Goal: Task Accomplishment & Management: Manage account settings

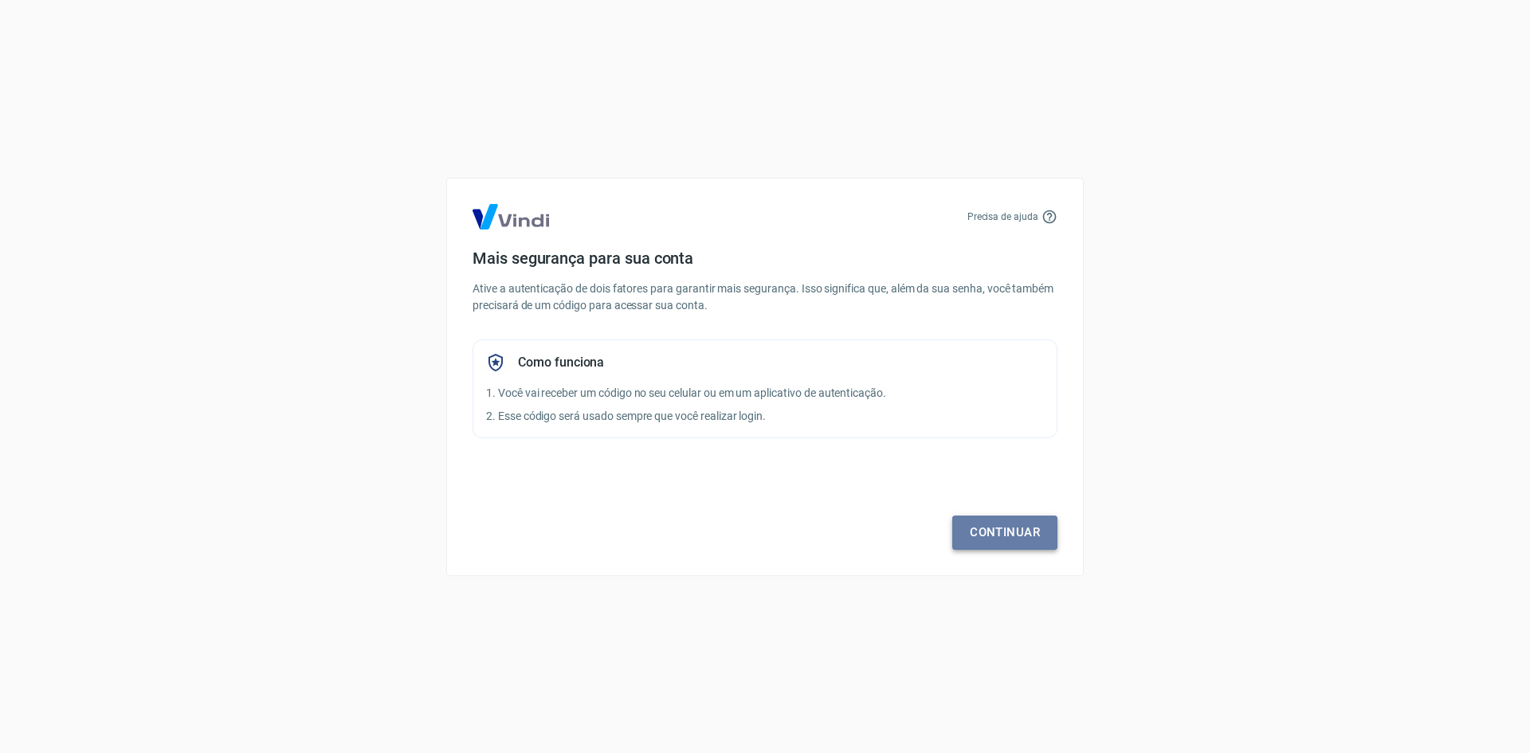
click at [1015, 535] on link "Continuar" at bounding box center [1004, 531] width 105 height 33
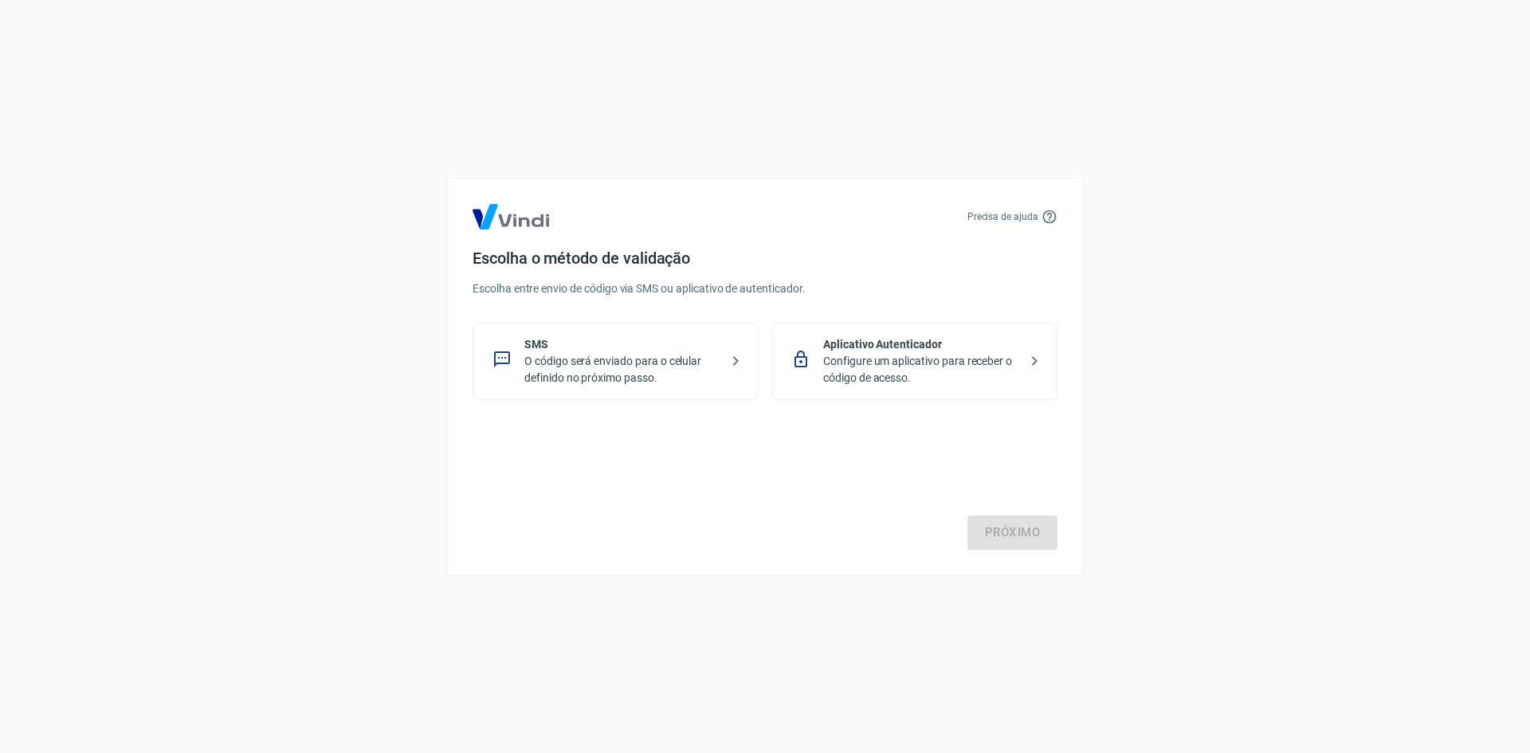
click at [660, 359] on p "O código será enviado para o celular definido no próximo passo." at bounding box center [621, 369] width 195 height 33
click at [1024, 526] on link "Próximo" at bounding box center [1012, 531] width 90 height 33
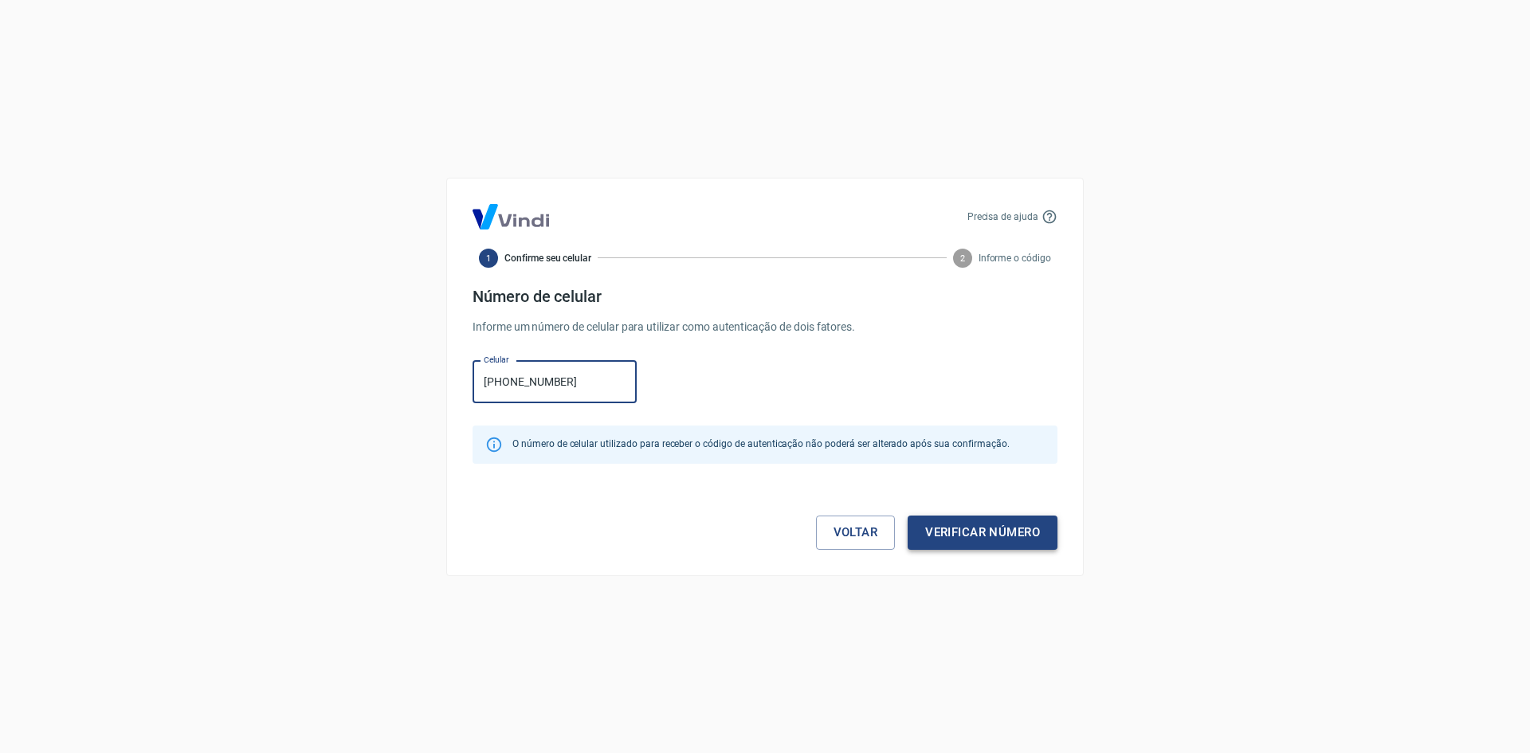
type input "(17) 98835-2205"
click at [1011, 539] on button "Verificar número" at bounding box center [982, 531] width 150 height 33
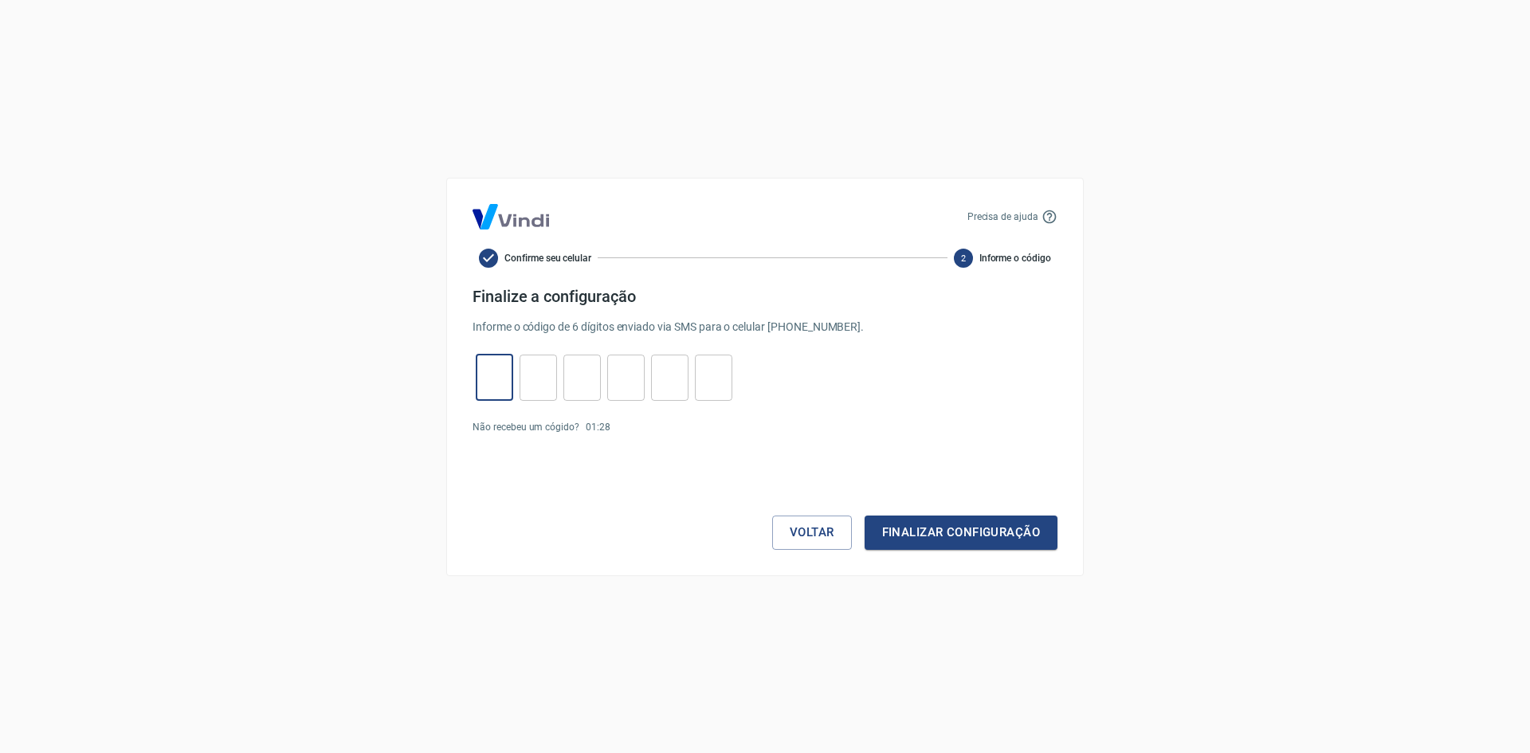
click at [499, 373] on input "tel" at bounding box center [494, 377] width 37 height 34
type input "4"
type input "9"
type input "6"
type input "3"
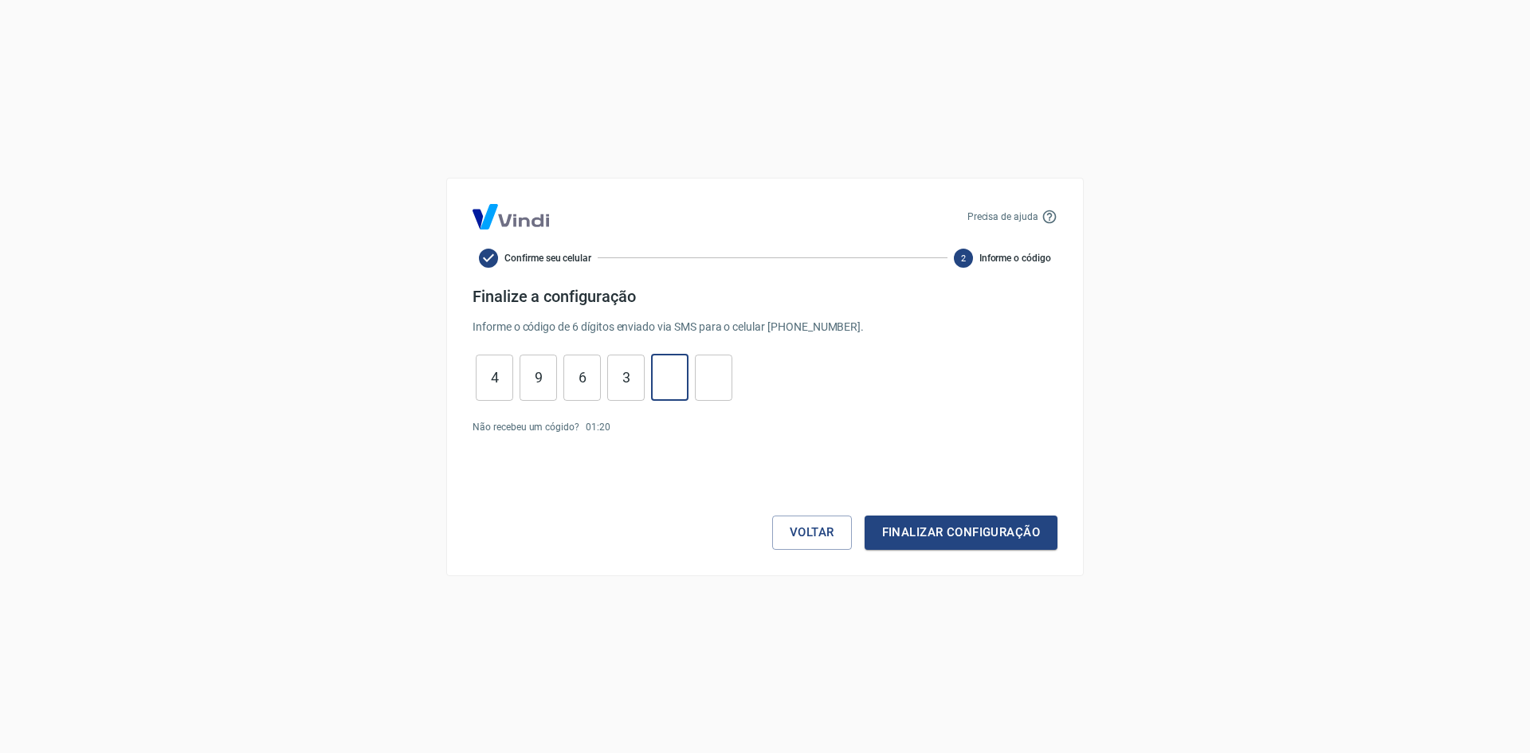
type input "3"
type input "9"
click at [997, 532] on button "Finalizar configuração" at bounding box center [960, 531] width 193 height 33
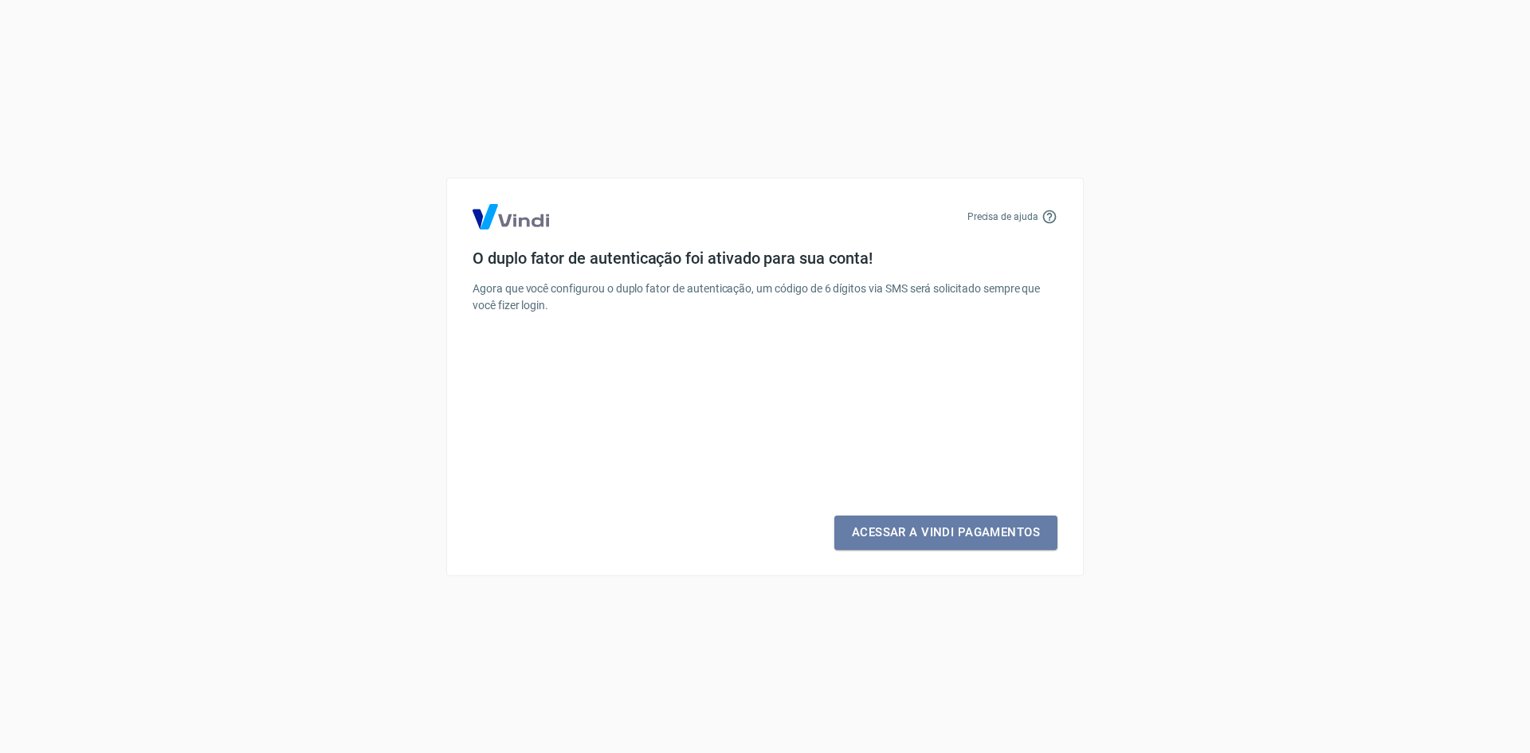
click at [997, 532] on link "Acessar a Vindi Pagamentos" at bounding box center [945, 531] width 223 height 33
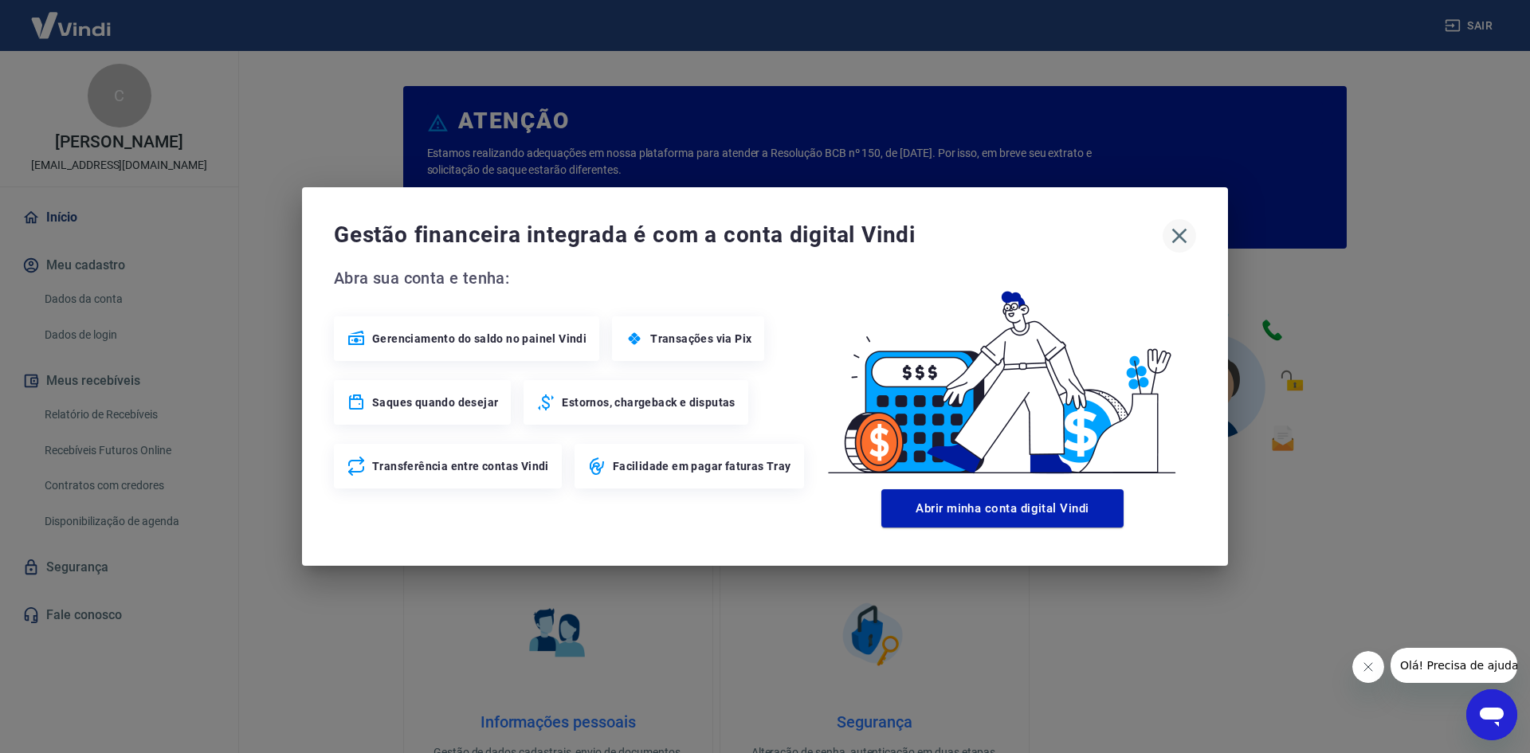
click at [1186, 237] on icon "button" at bounding box center [1178, 235] width 25 height 25
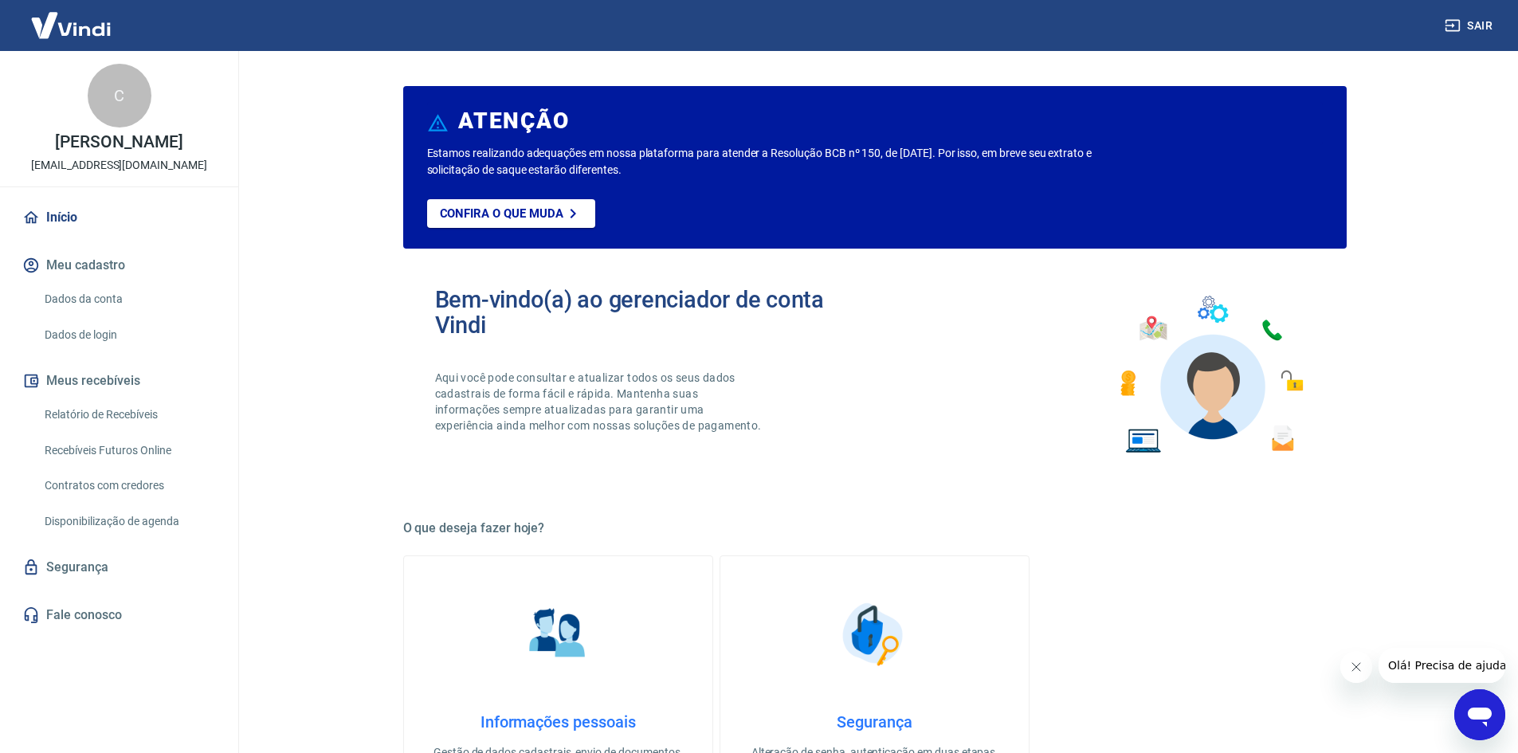
click at [1467, 719] on icon "Abrir janela de mensagens" at bounding box center [1479, 714] width 29 height 29
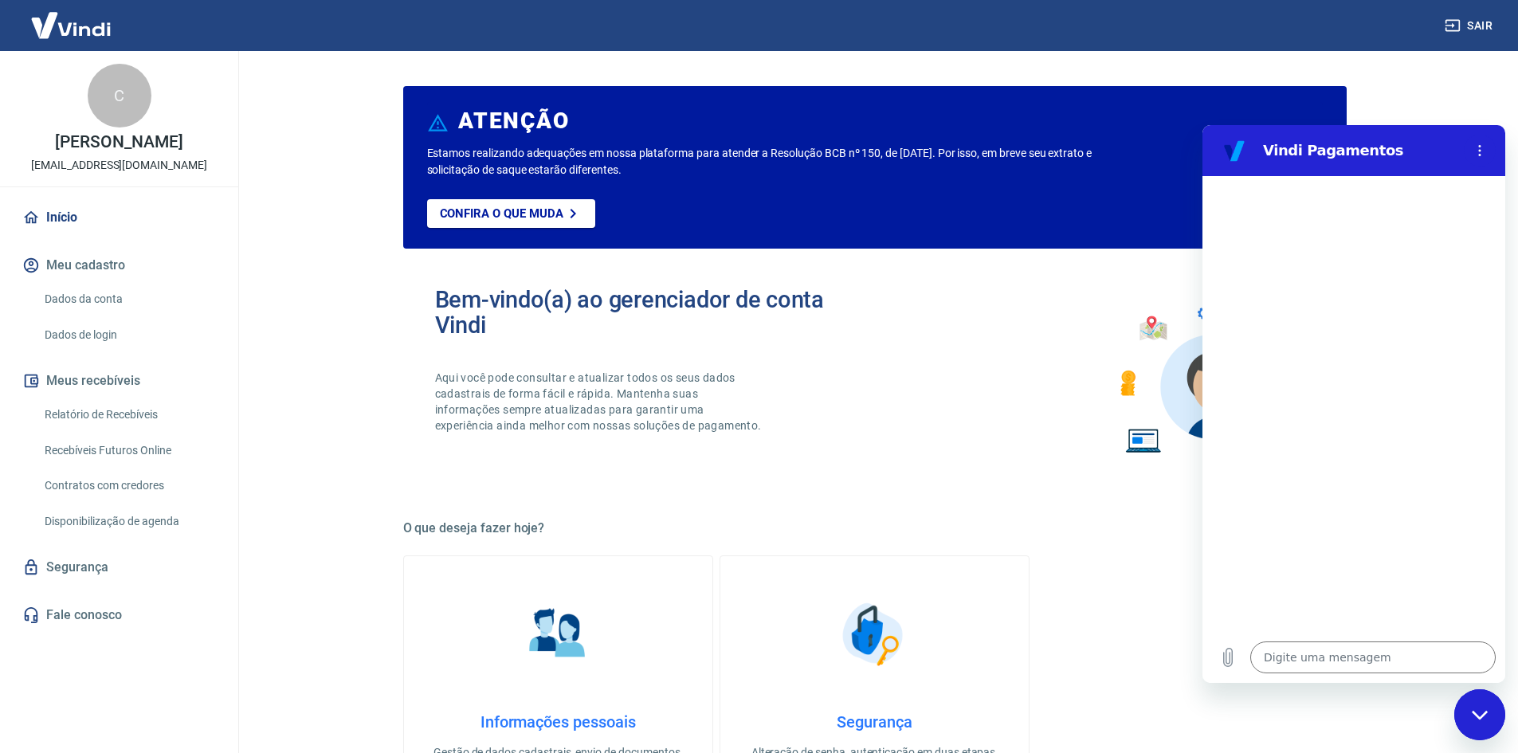
click at [1463, 93] on main "ATENÇÃO Estamos realizando adequações em nossa plataforma para atender a Resolu…" at bounding box center [874, 402] width 1287 height 702
click at [1476, 717] on icon "Fechar janela de mensagens" at bounding box center [1479, 715] width 17 height 10
type textarea "x"
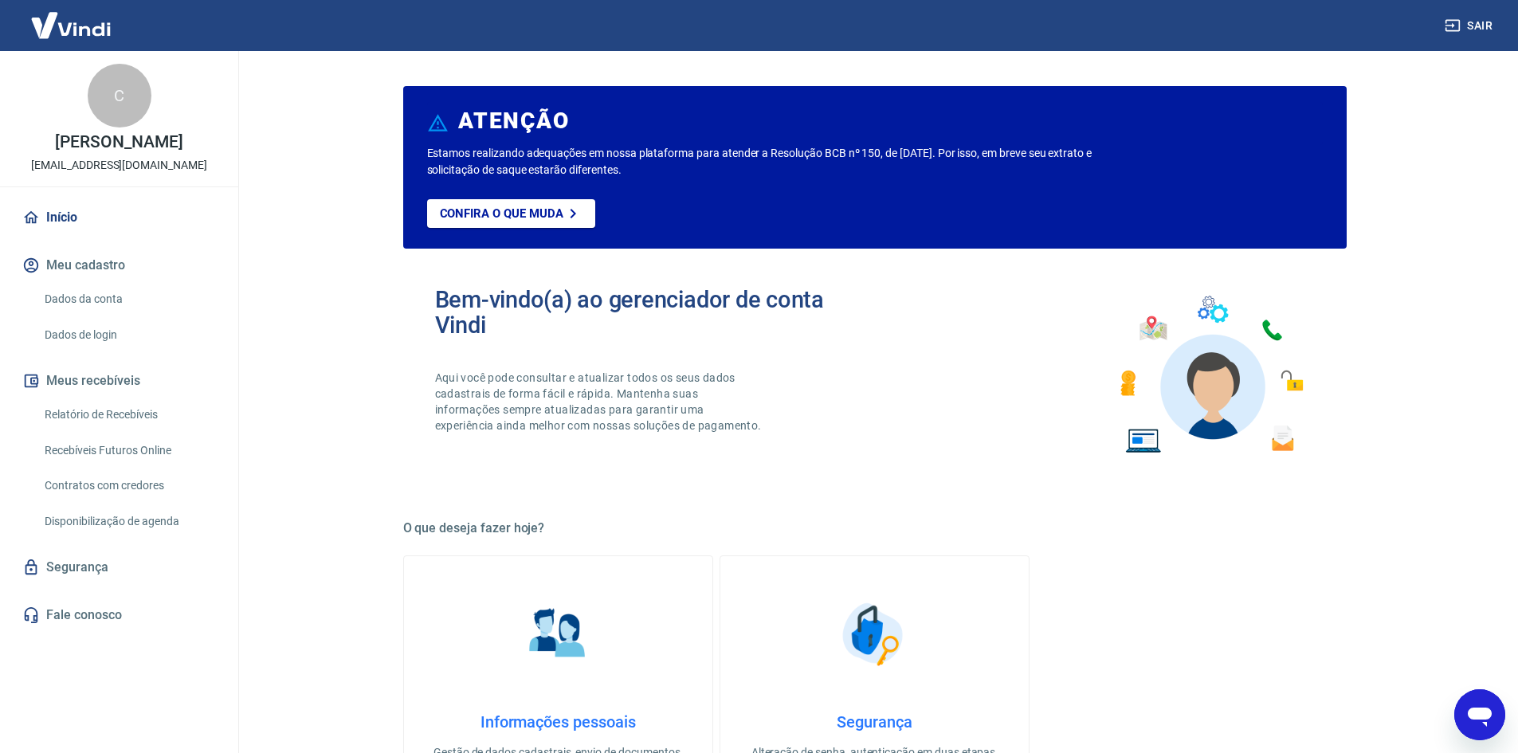
click at [76, 26] on img at bounding box center [71, 25] width 104 height 49
click at [73, 419] on link "Relatório de Recebíveis" at bounding box center [128, 414] width 181 height 33
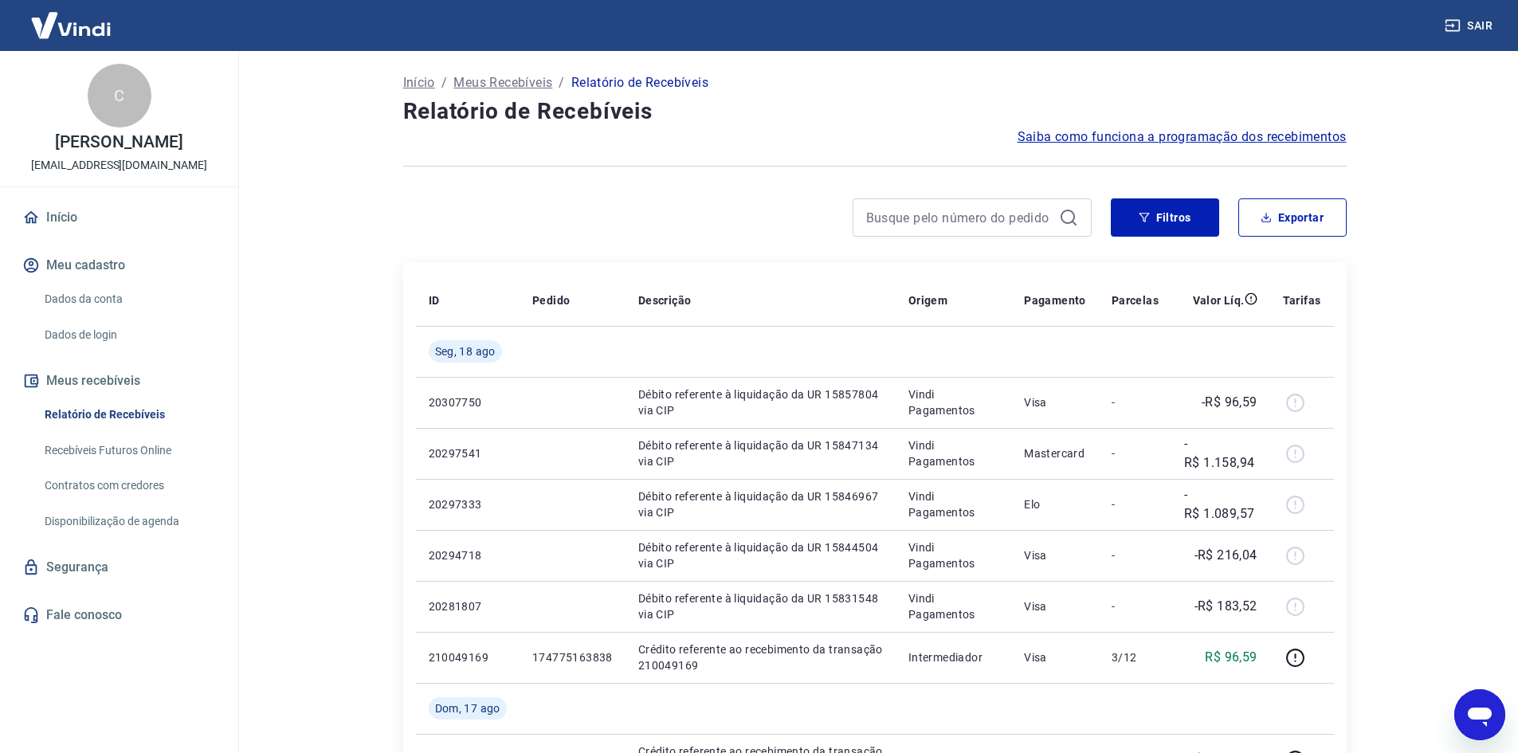
click at [92, 30] on img at bounding box center [71, 25] width 104 height 49
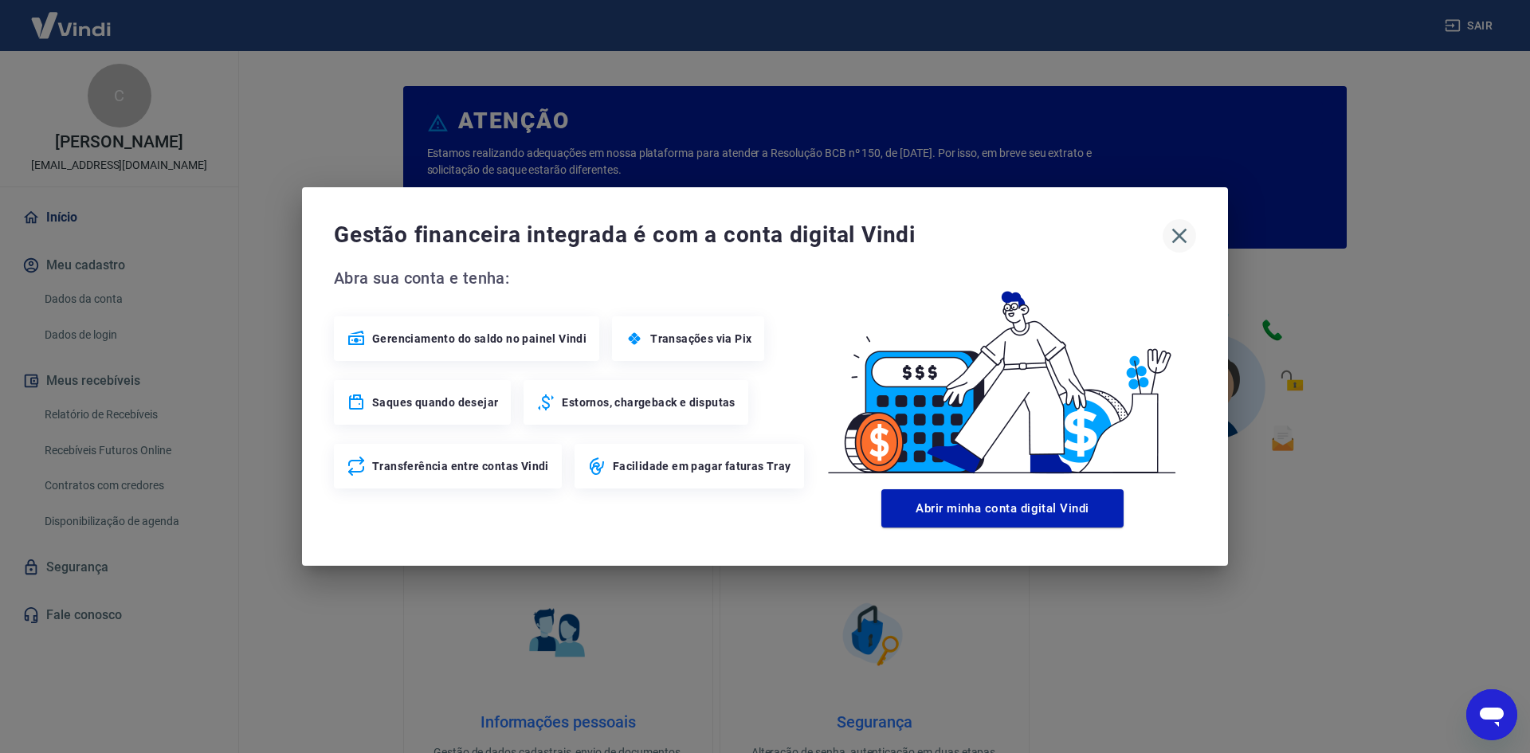
click at [1179, 237] on icon "button" at bounding box center [1178, 235] width 25 height 25
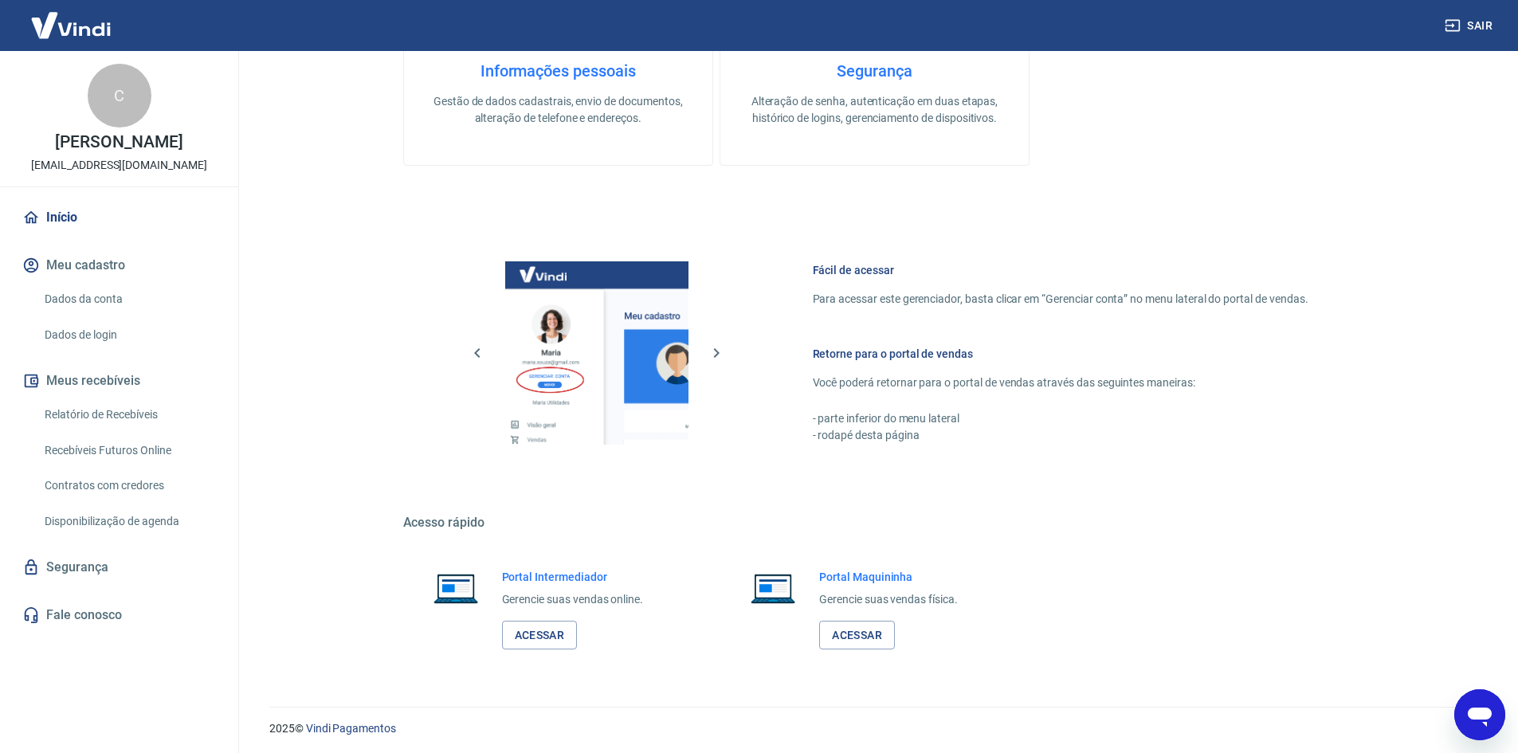
scroll to position [654, 0]
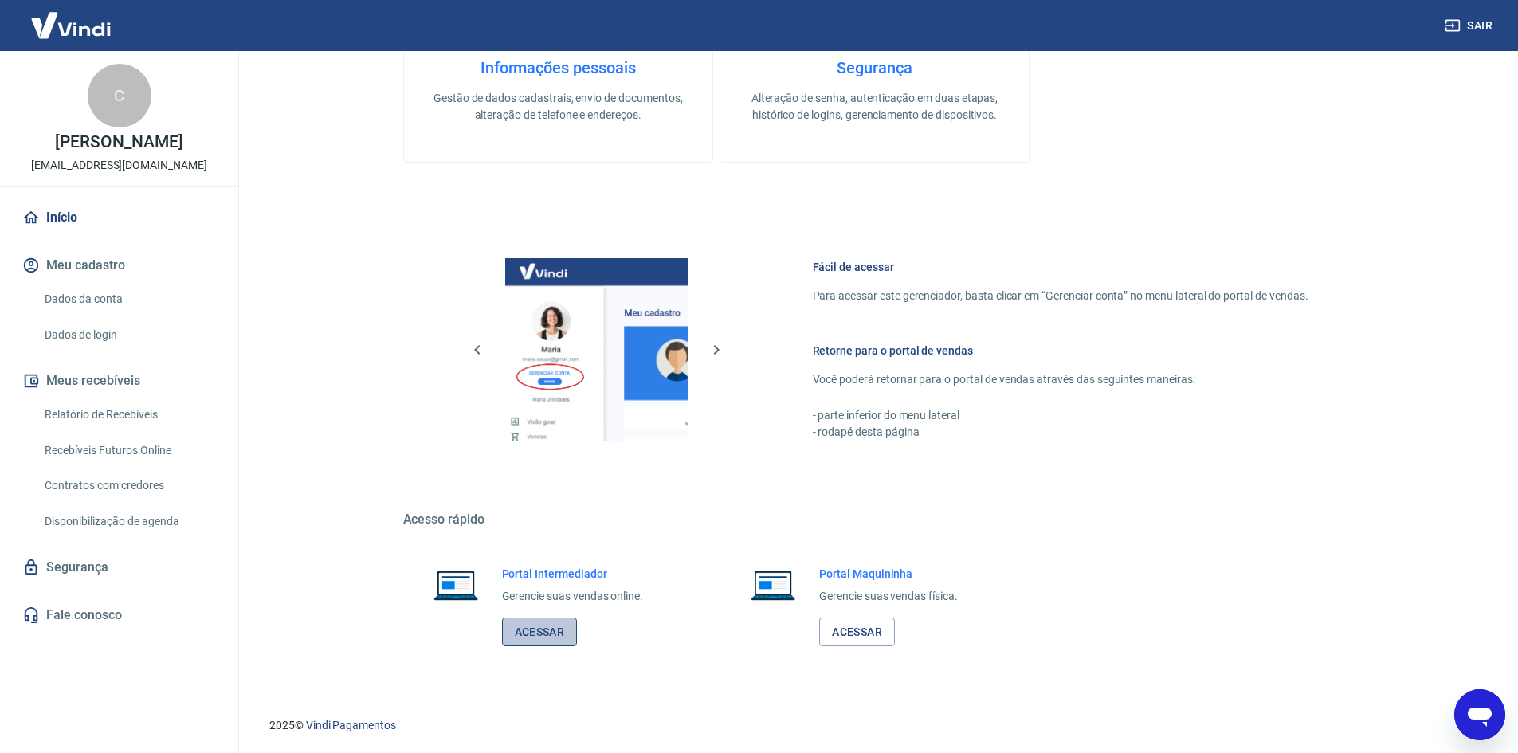
click at [539, 627] on link "Acessar" at bounding box center [540, 631] width 76 height 29
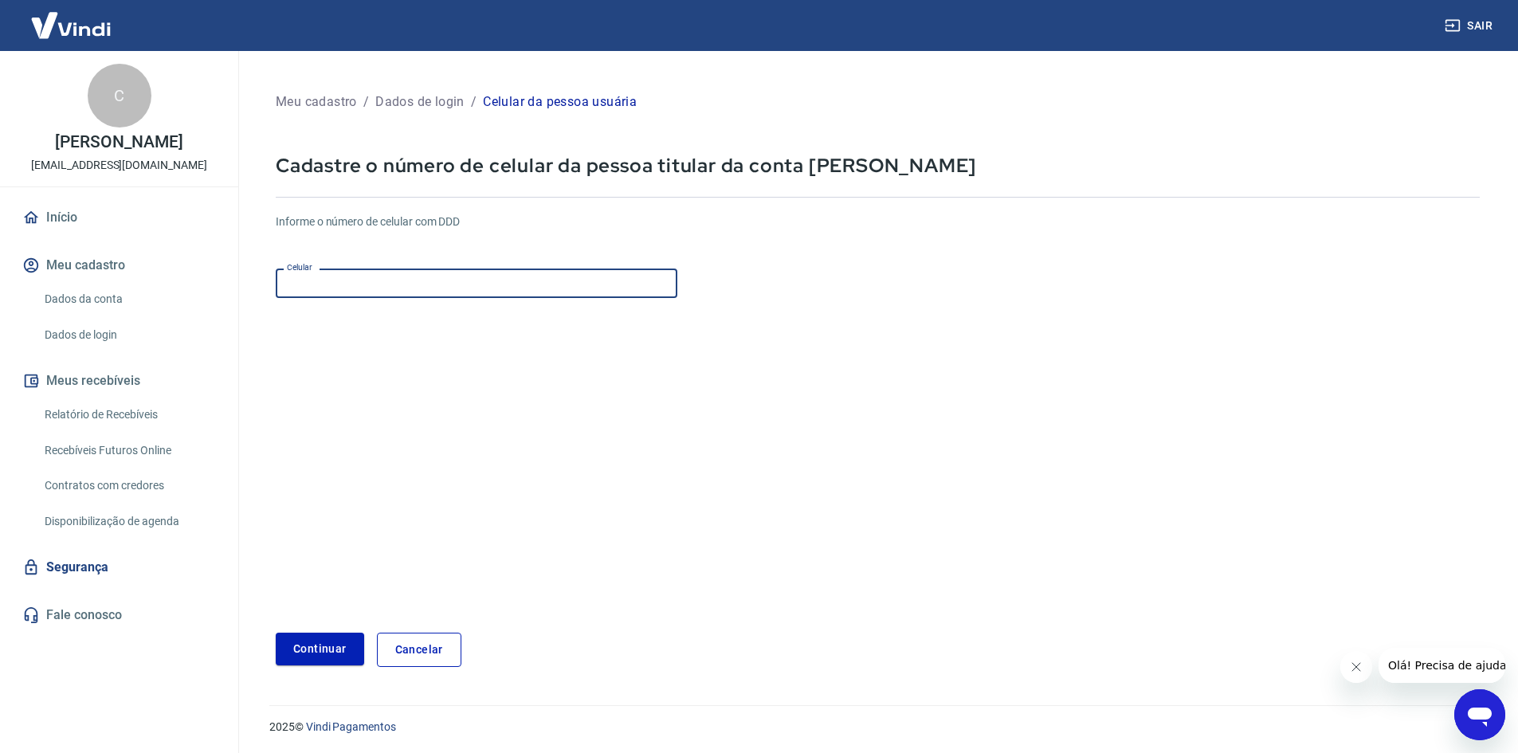
click at [352, 282] on input "Celular" at bounding box center [477, 282] width 402 height 29
click at [316, 647] on button "Continuar" at bounding box center [320, 649] width 88 height 33
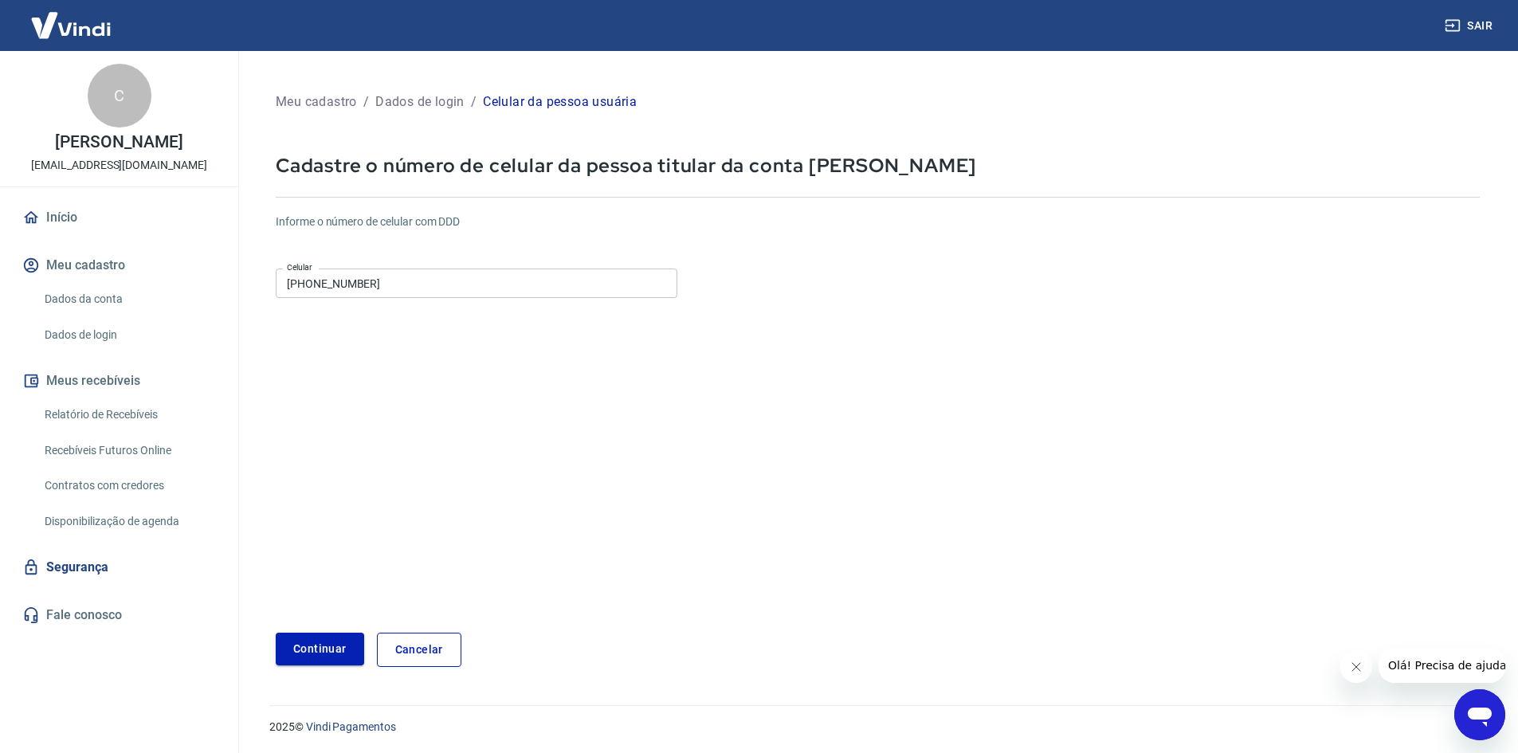
click at [328, 659] on button "Continuar" at bounding box center [320, 649] width 88 height 33
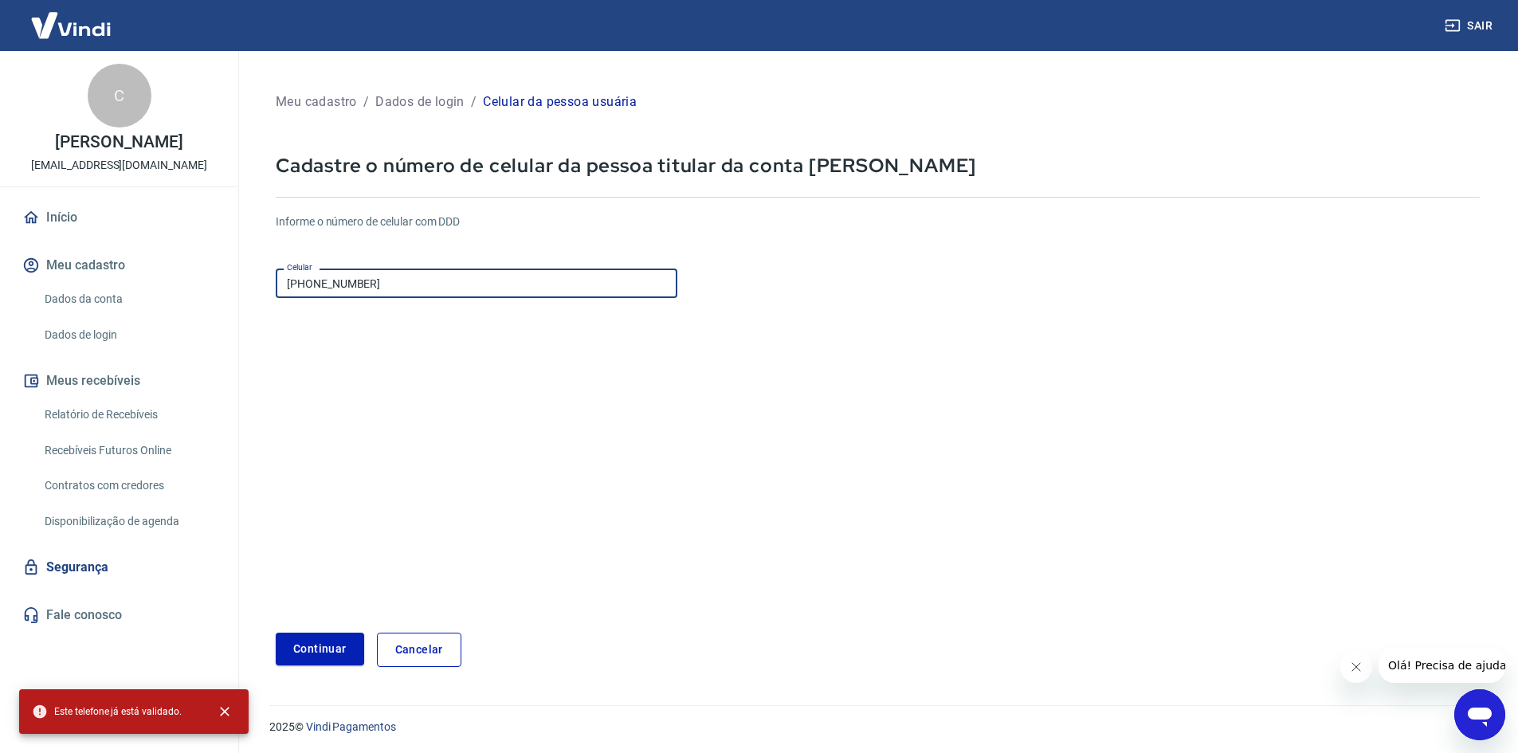
click at [391, 287] on input "(17) 98835-2205" at bounding box center [477, 282] width 402 height 29
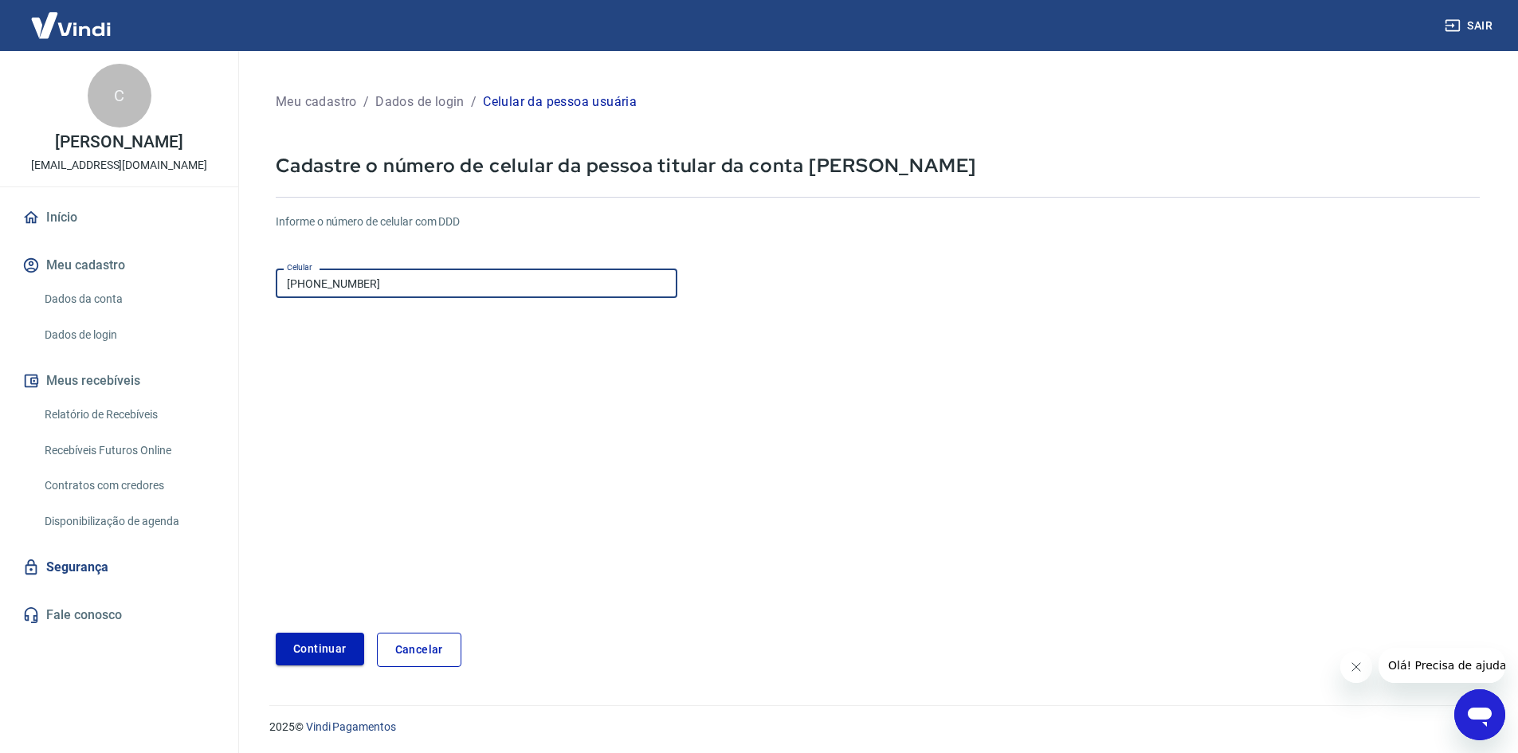
type input "(17) 99674-0207"
click at [331, 654] on button "Continuar" at bounding box center [320, 649] width 88 height 33
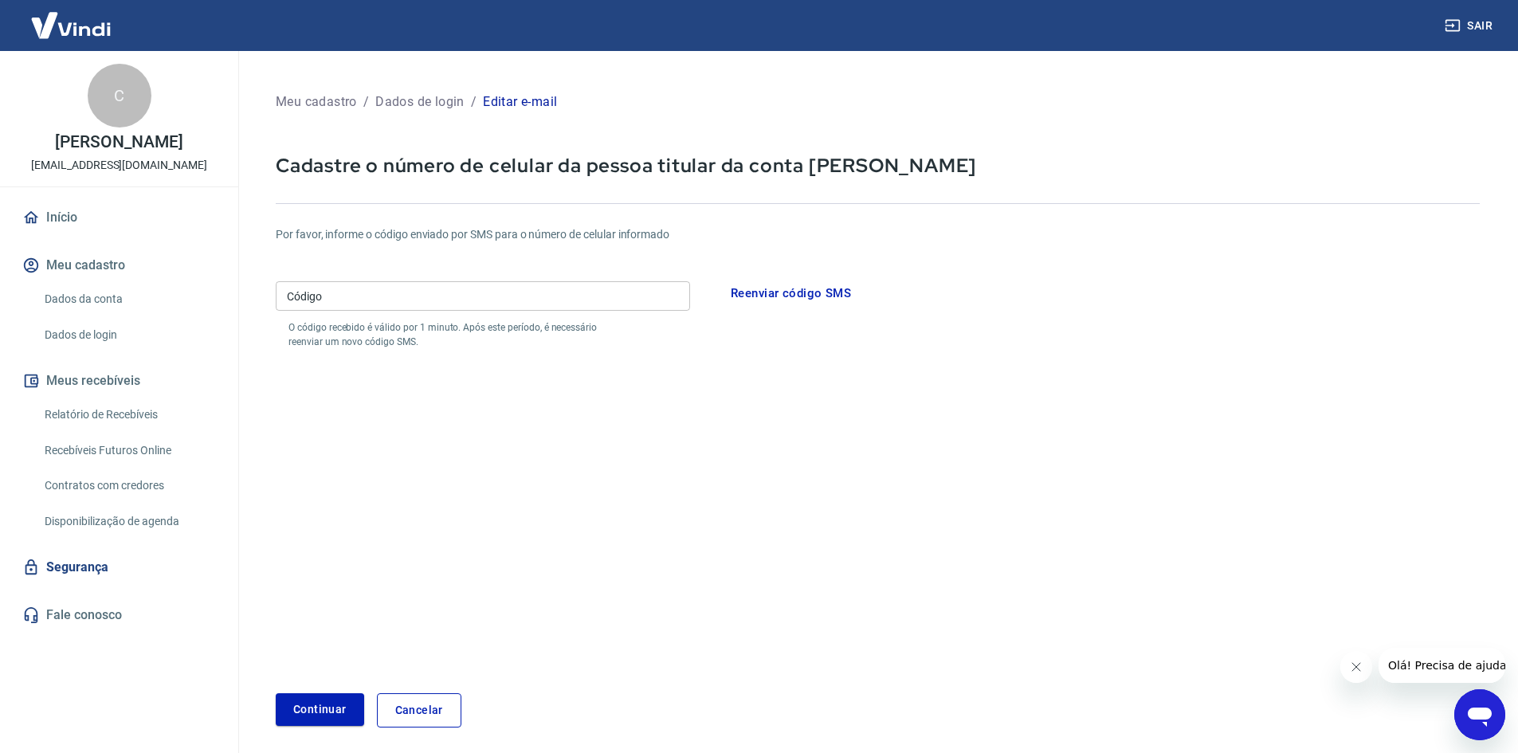
click at [346, 290] on input "Código" at bounding box center [483, 295] width 414 height 29
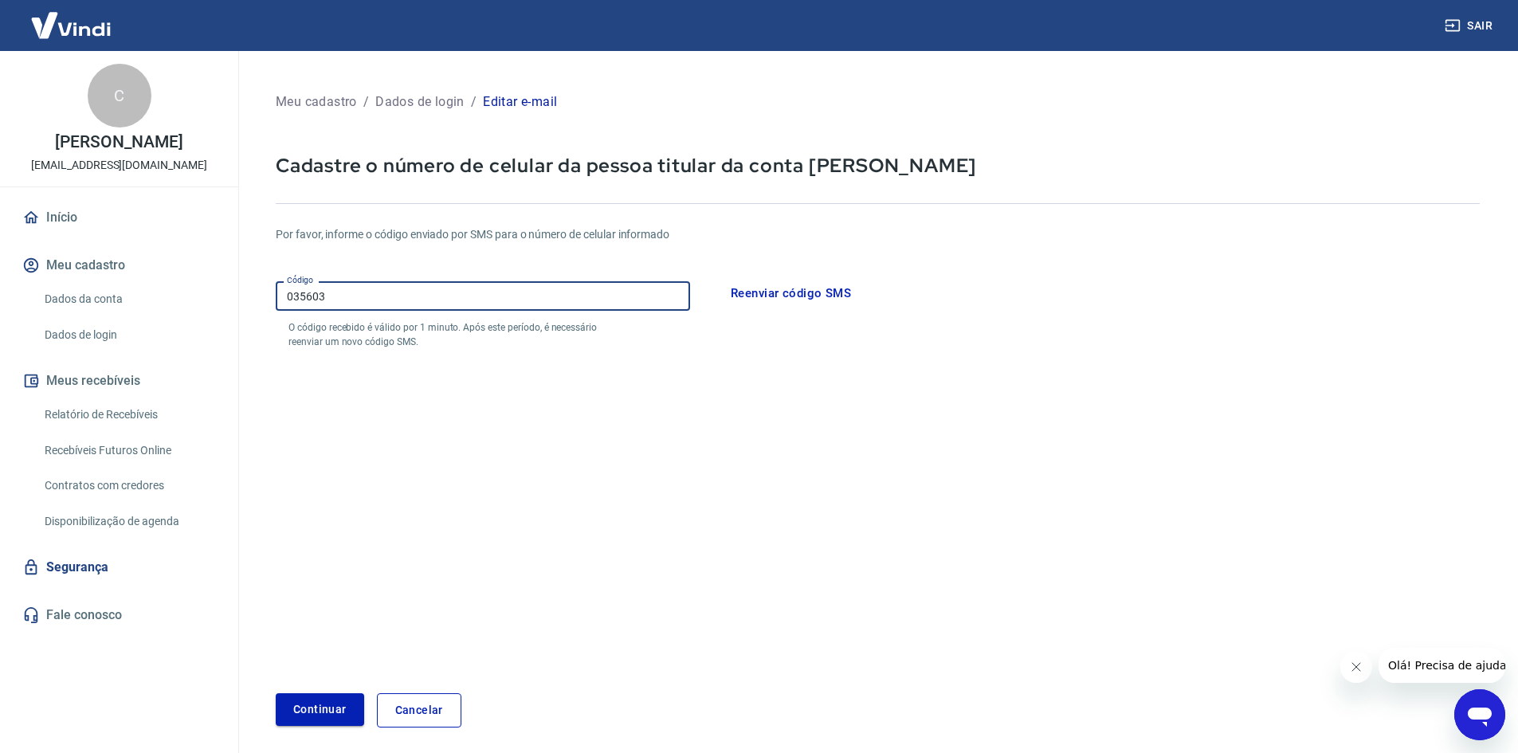
type input "035603"
click at [295, 709] on button "Continuar" at bounding box center [320, 709] width 88 height 33
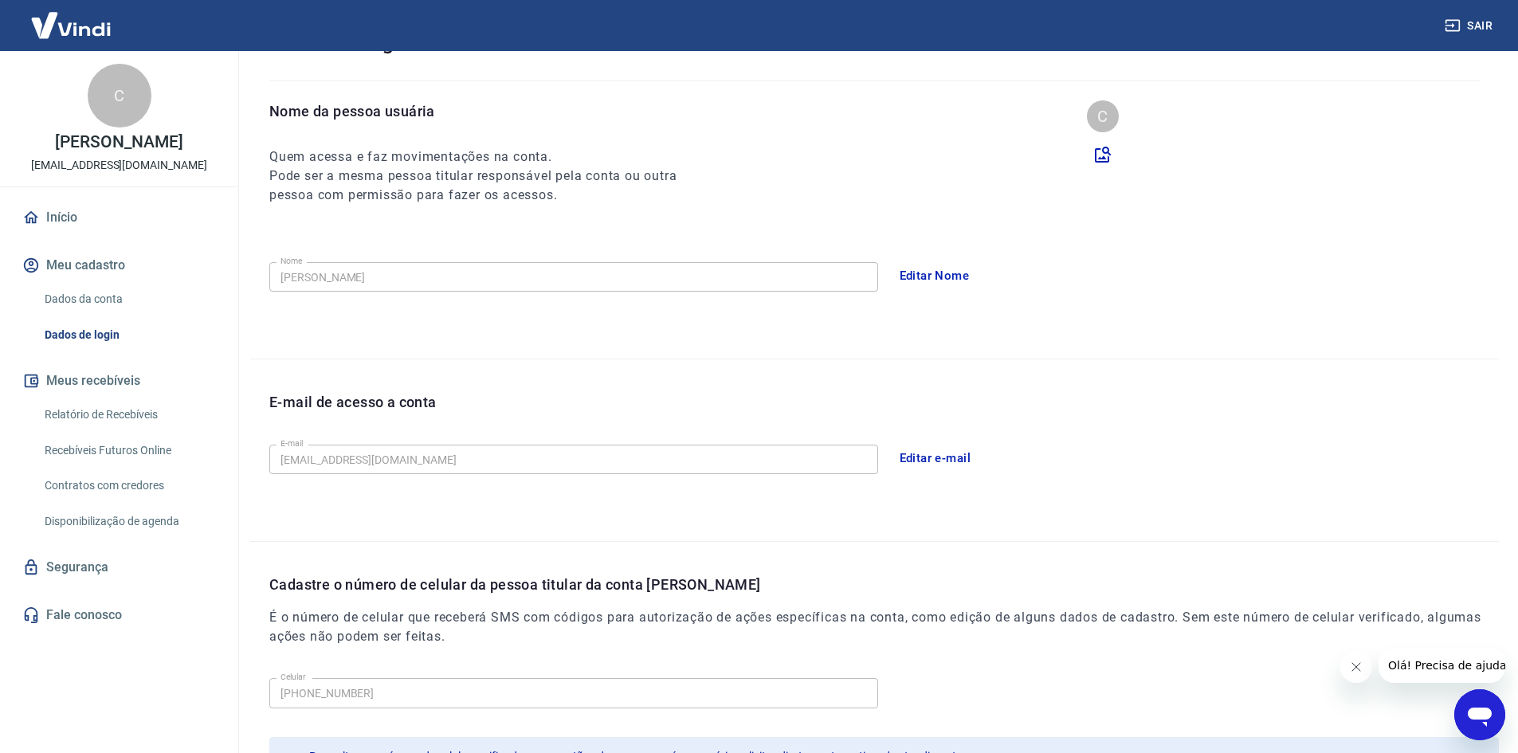
scroll to position [268, 0]
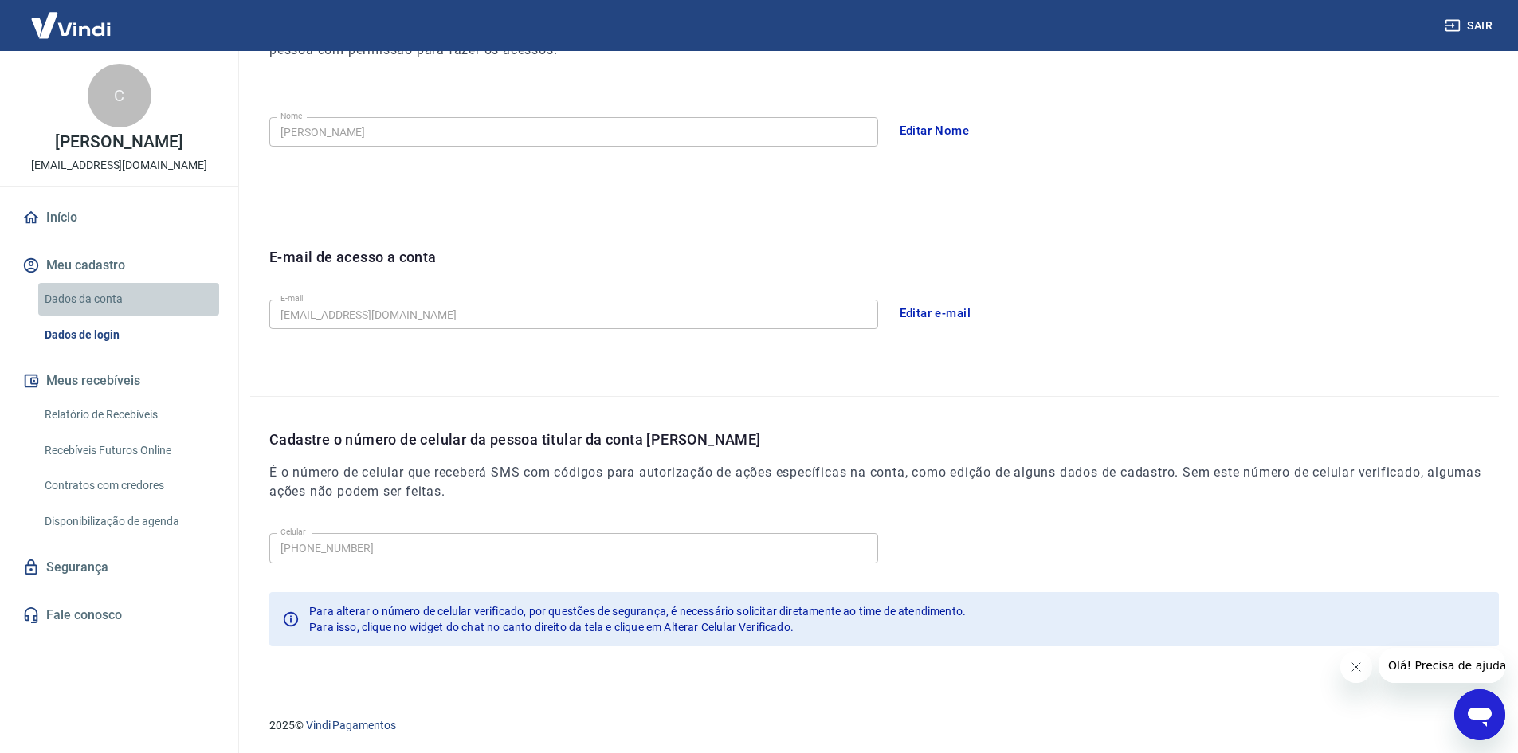
click at [108, 292] on link "Dados da conta" at bounding box center [128, 299] width 181 height 33
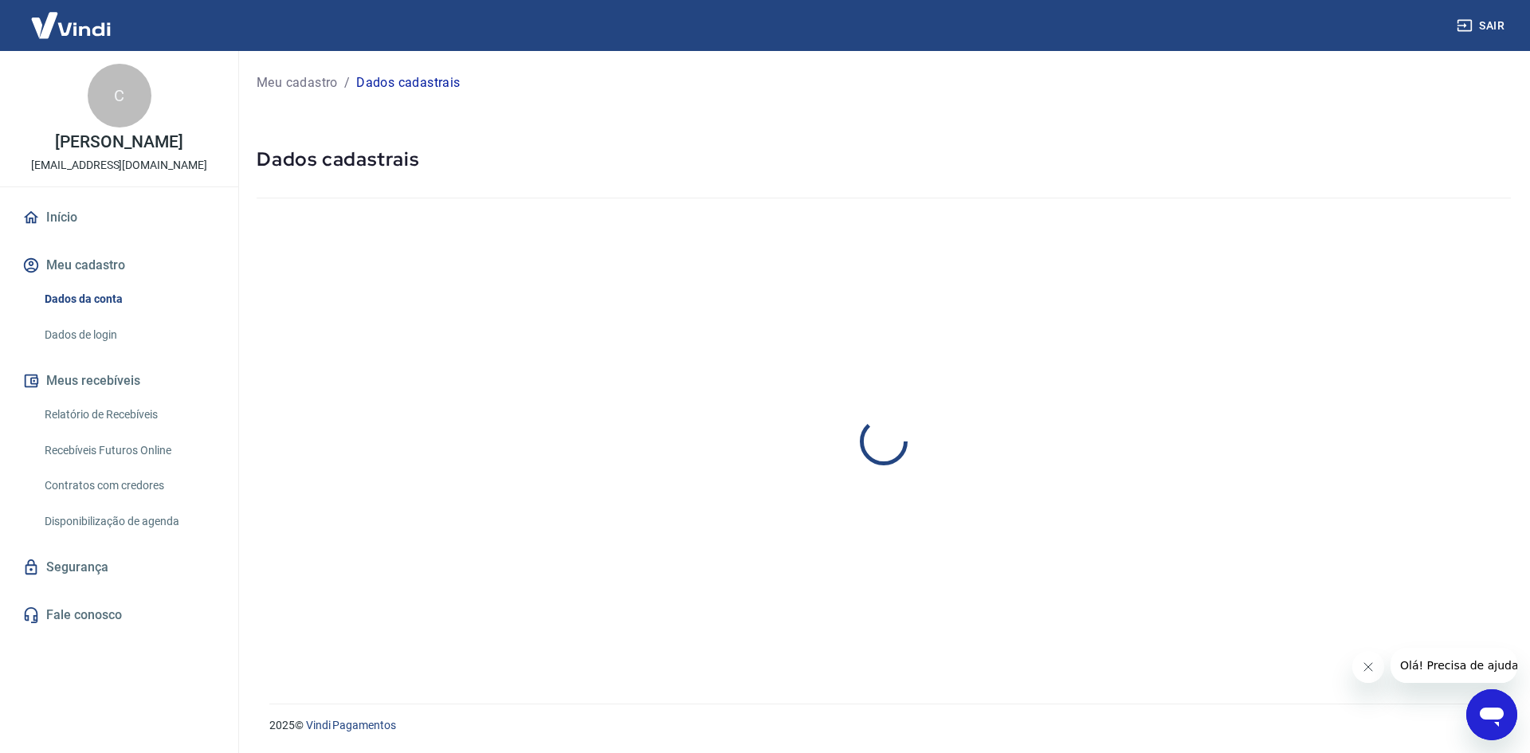
select select "SP"
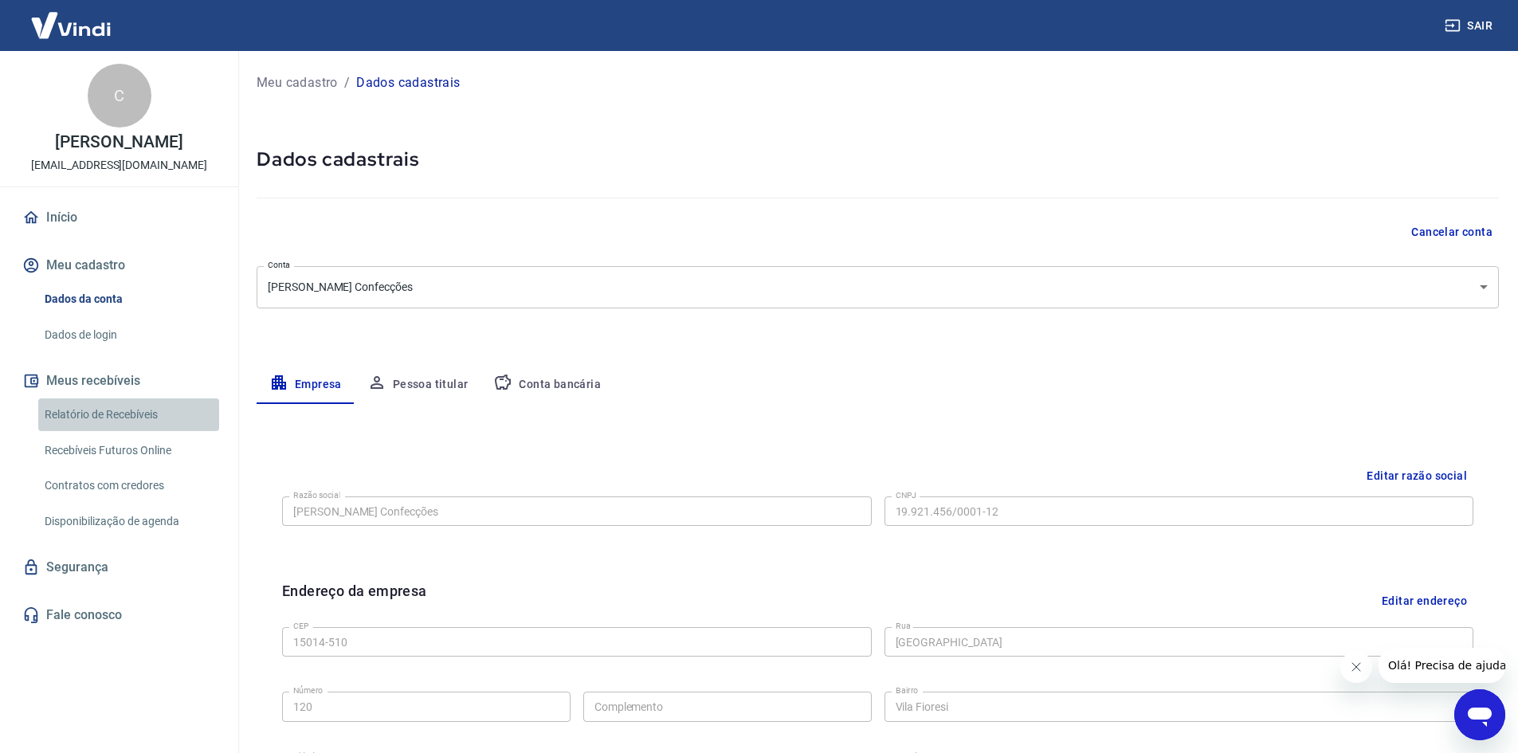
click at [85, 409] on link "Relatório de Recebíveis" at bounding box center [128, 414] width 181 height 33
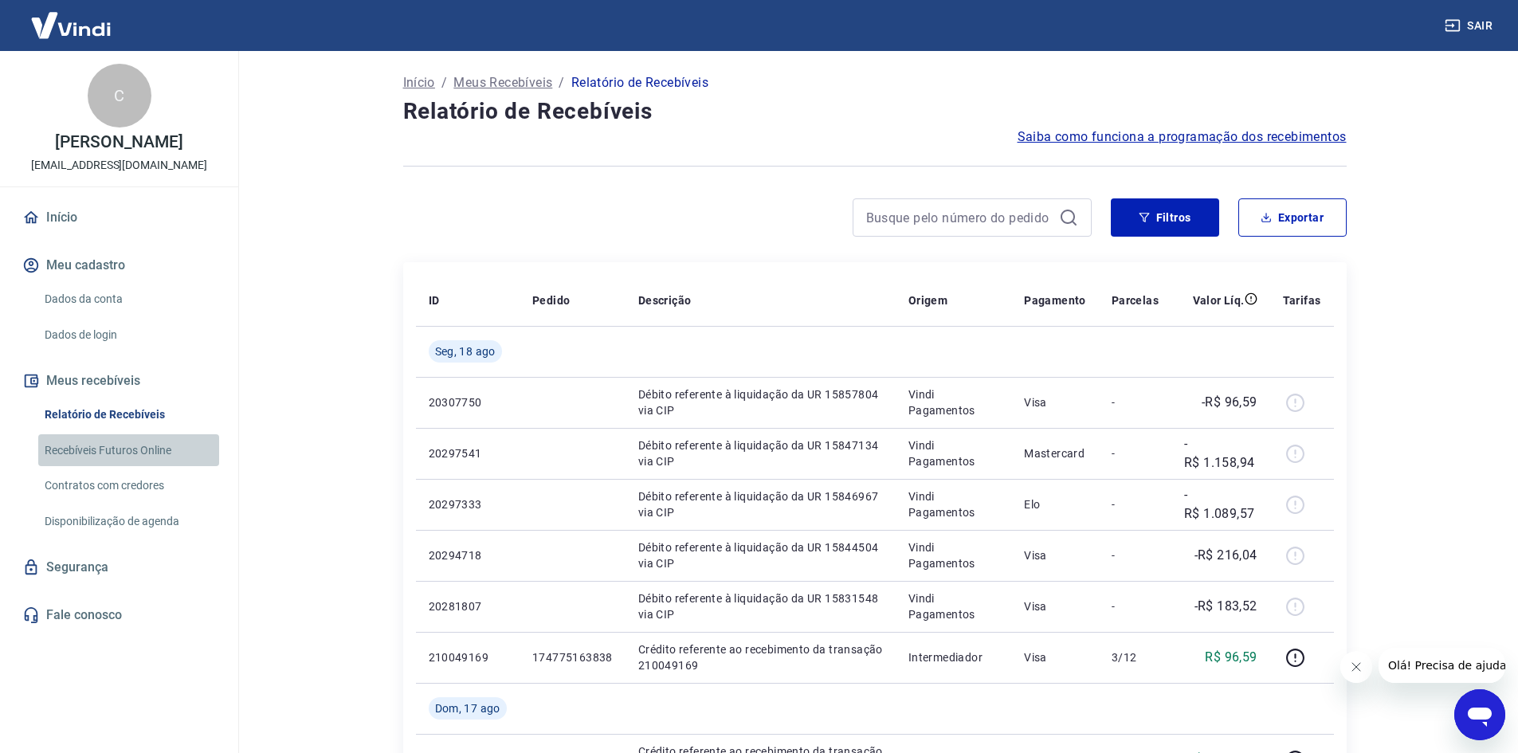
click at [112, 456] on link "Recebíveis Futuros Online" at bounding box center [128, 450] width 181 height 33
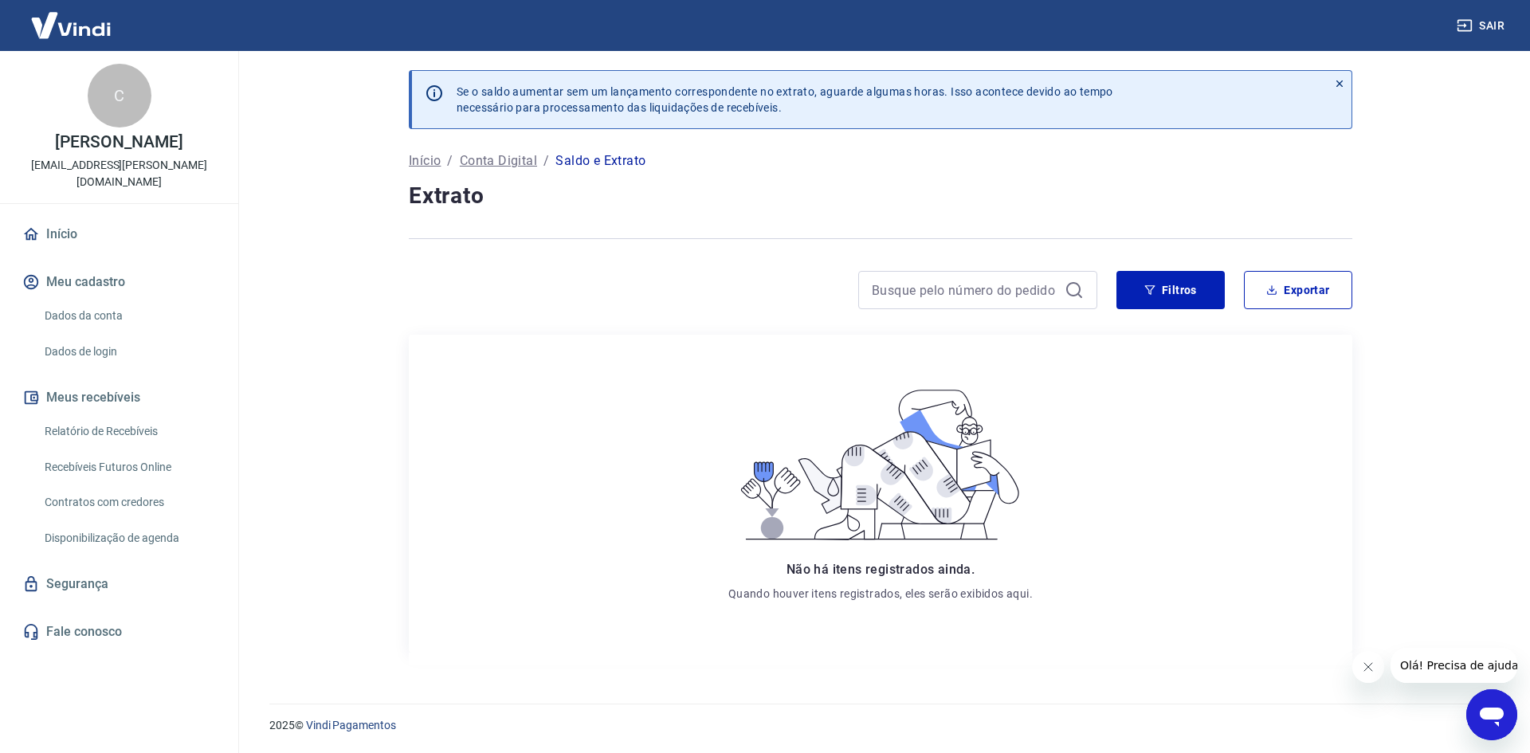
click at [520, 161] on p "Conta Digital" at bounding box center [498, 160] width 77 height 19
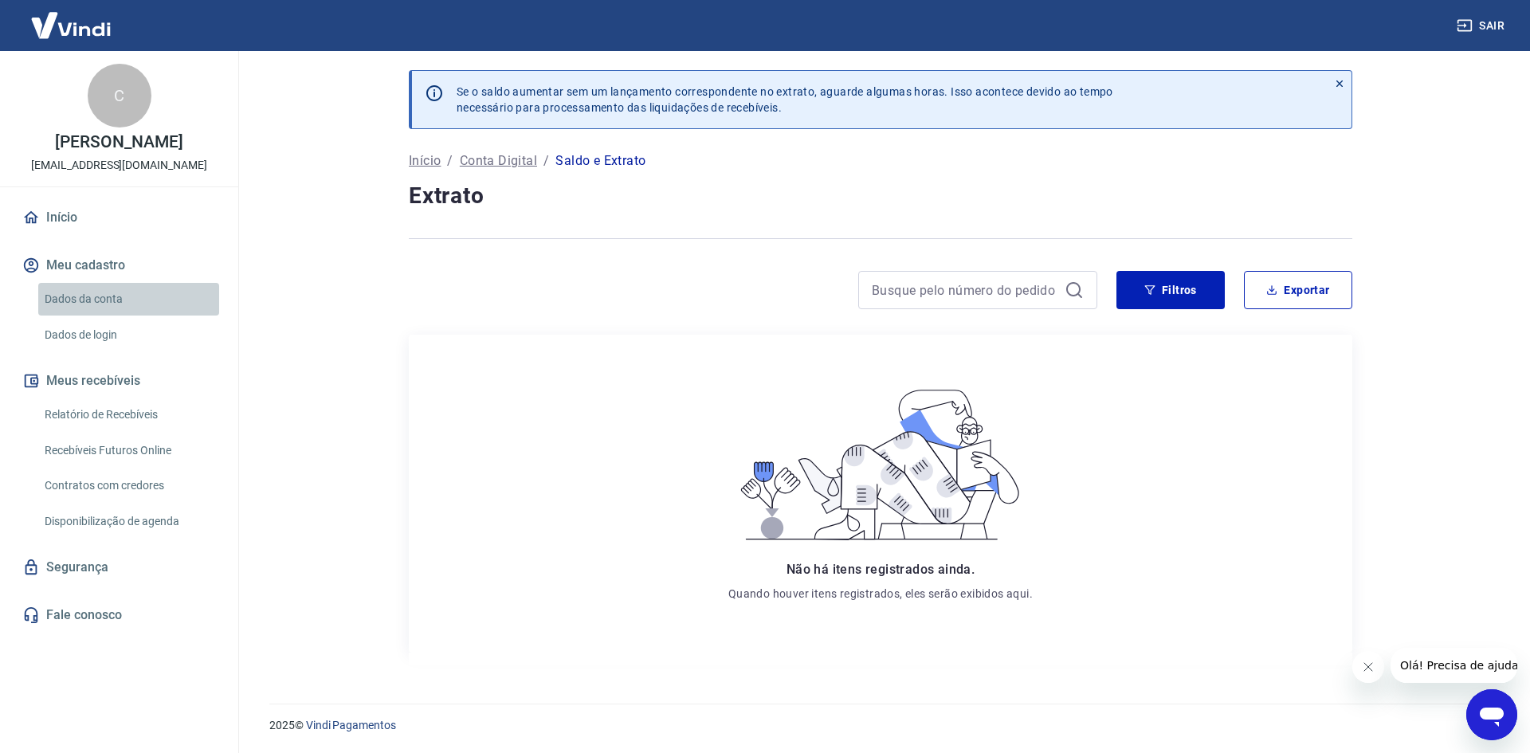
click at [83, 304] on link "Dados da conta" at bounding box center [128, 299] width 181 height 33
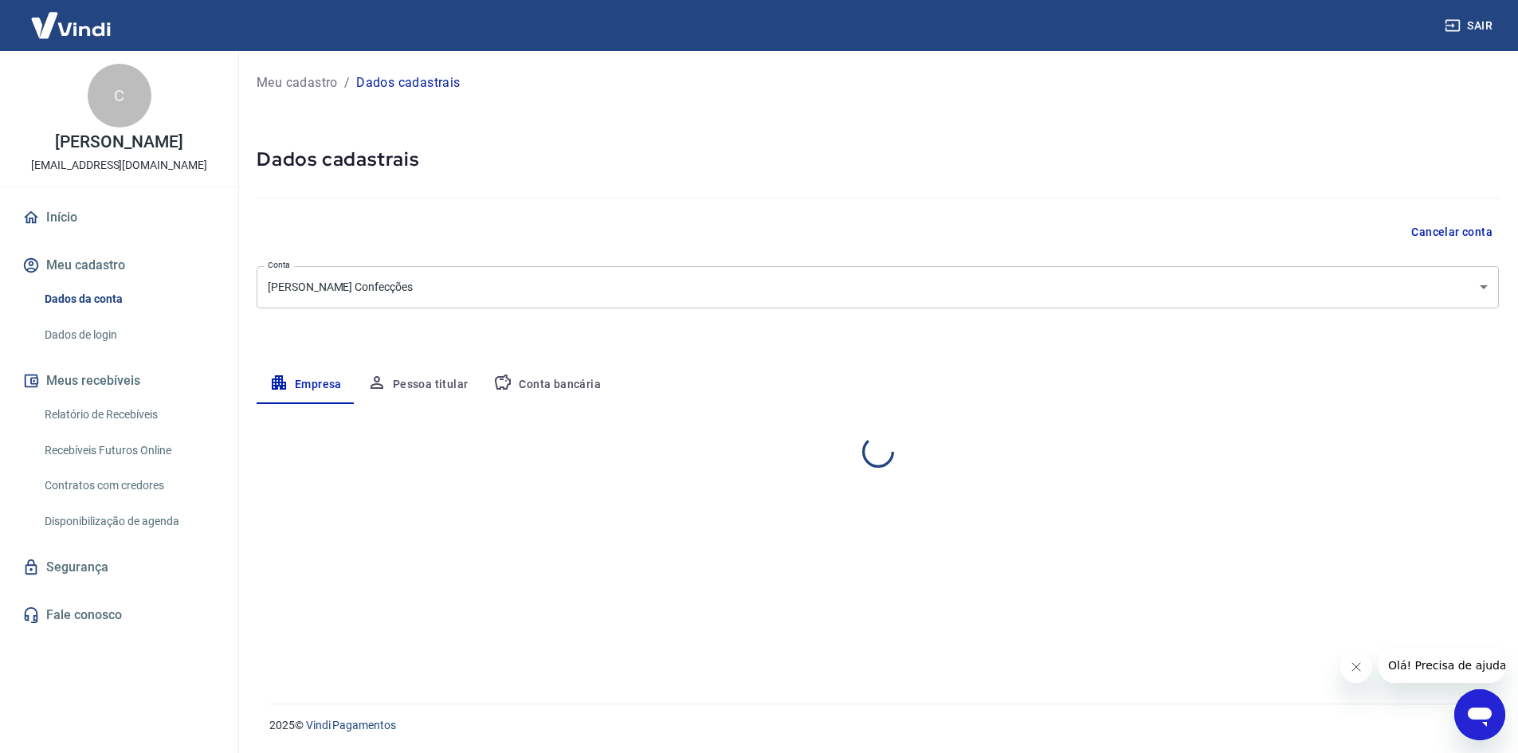
select select "SP"
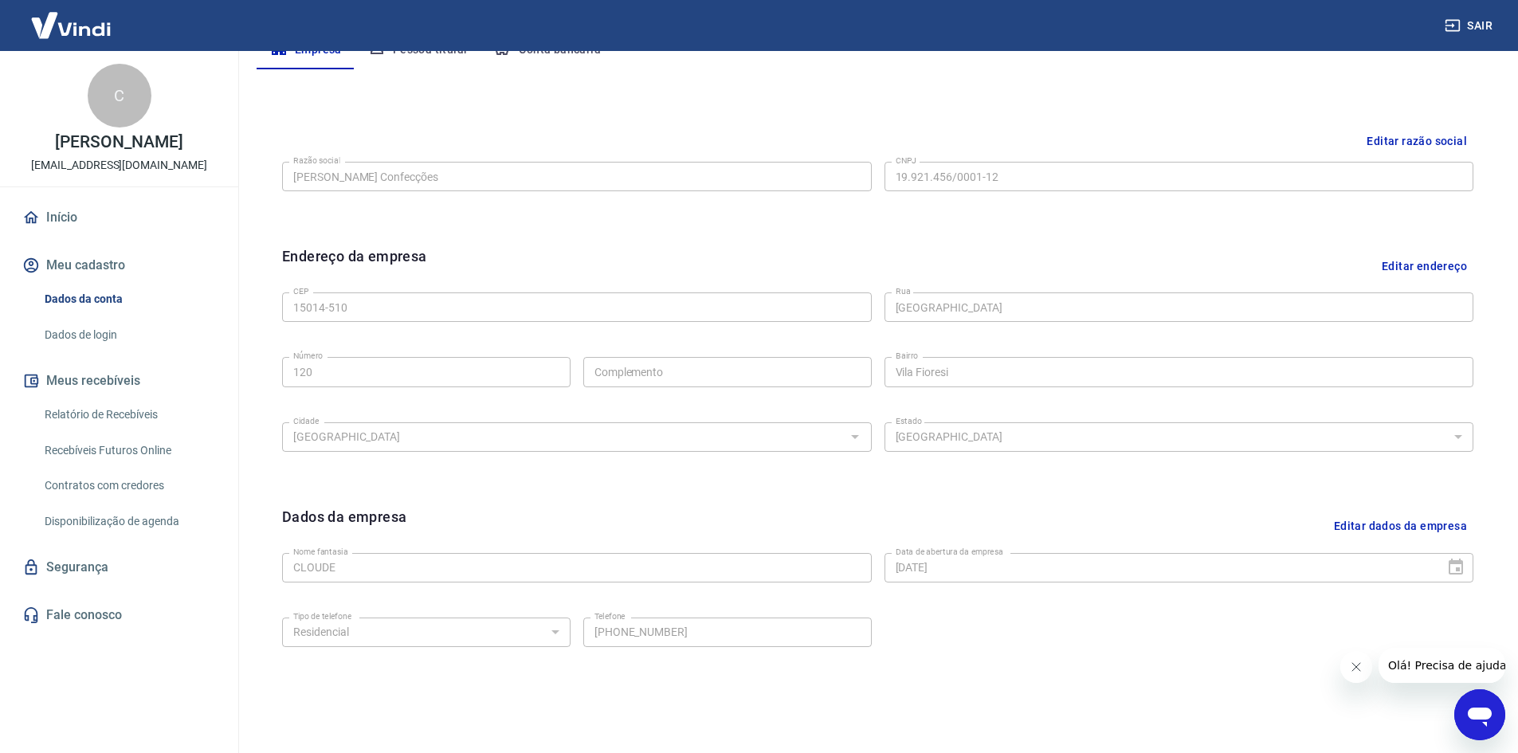
scroll to position [396, 0]
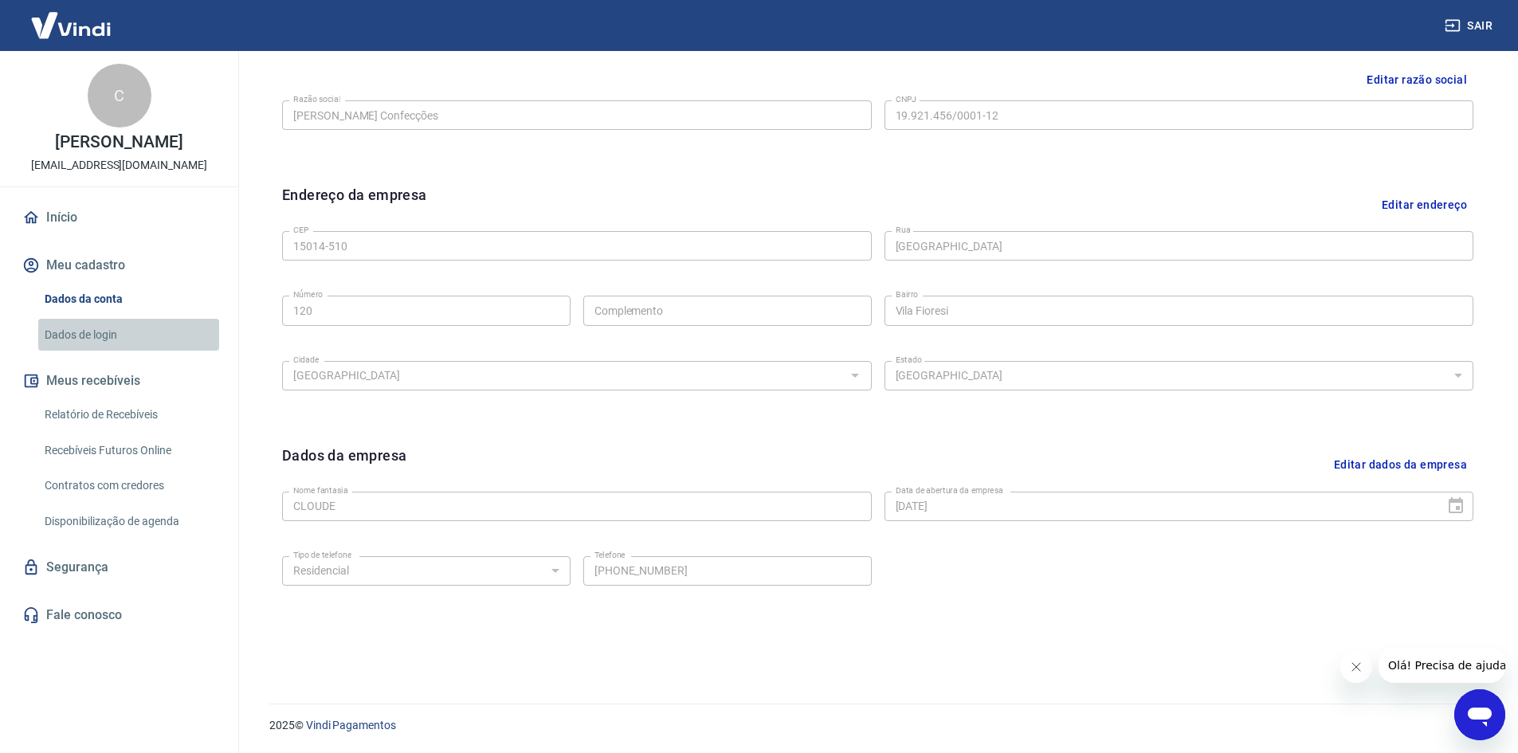
click at [95, 335] on link "Dados de login" at bounding box center [128, 335] width 181 height 33
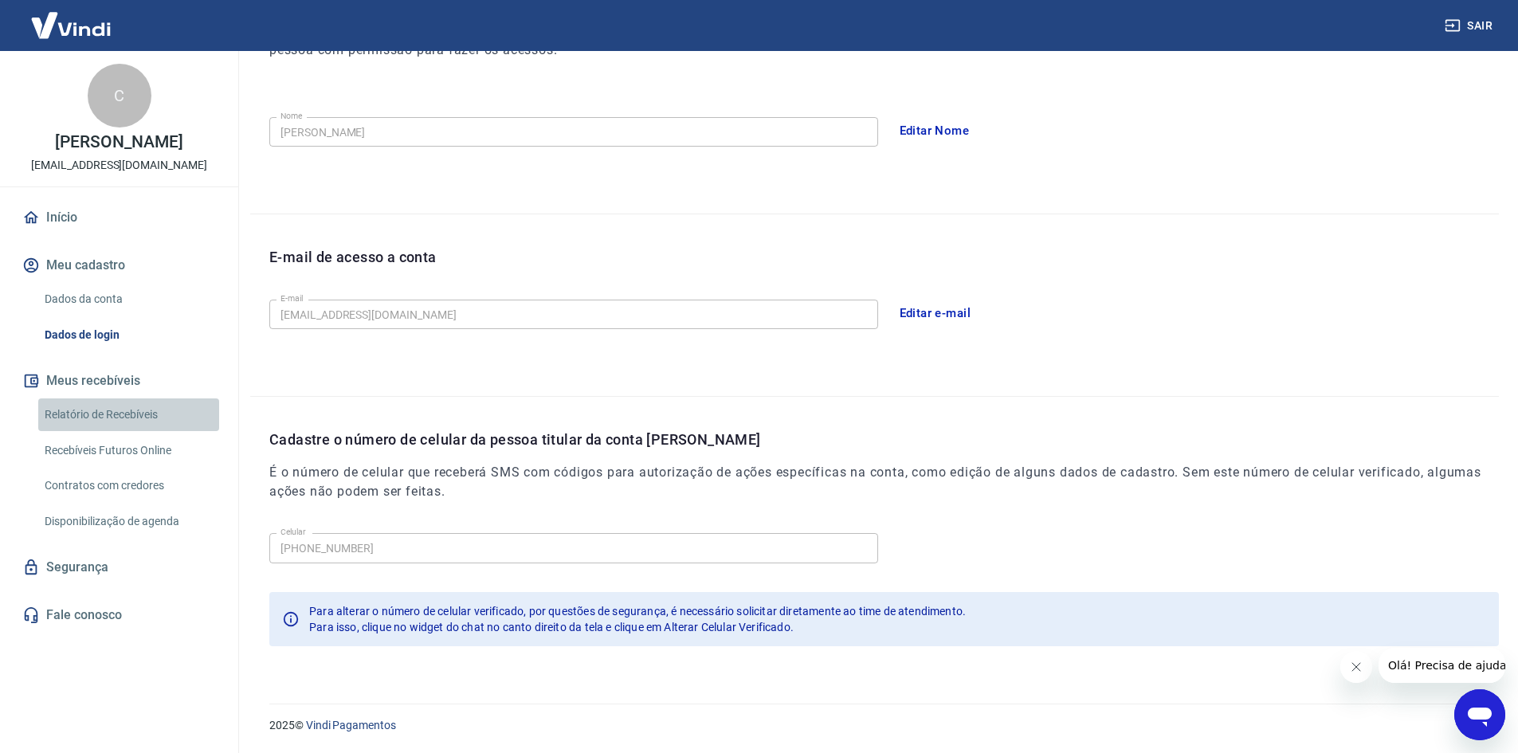
click at [110, 410] on link "Relatório de Recebíveis" at bounding box center [128, 414] width 181 height 33
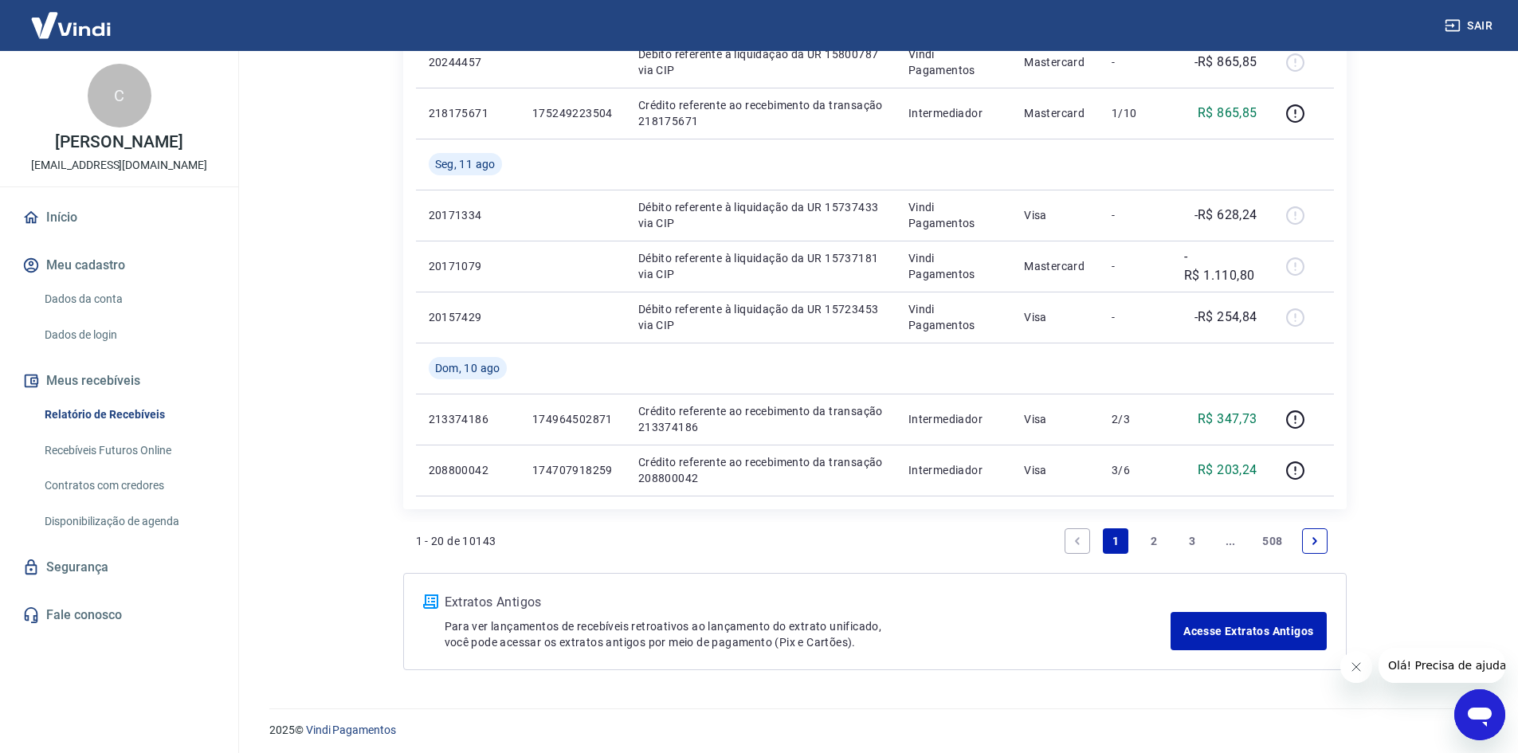
scroll to position [1212, 0]
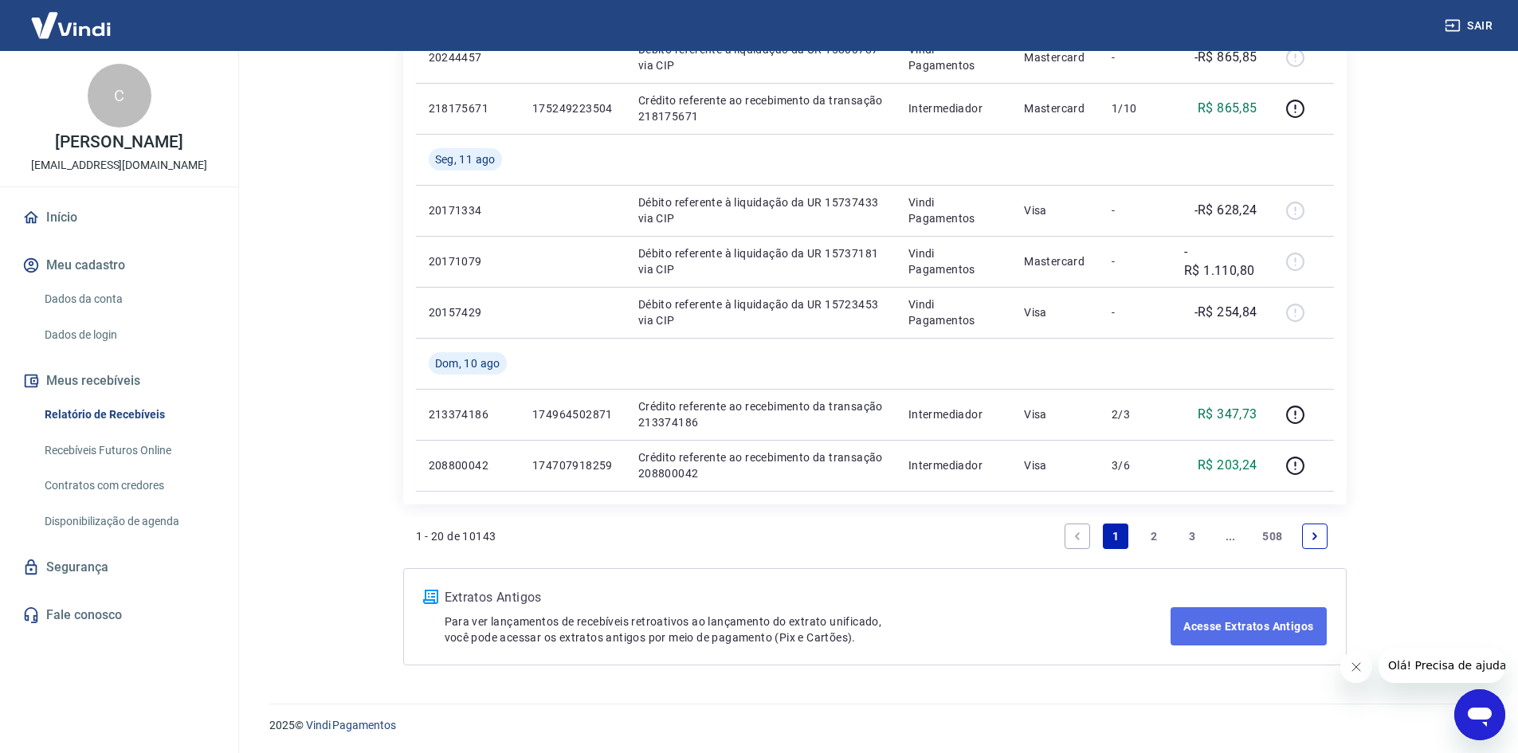
click at [1277, 625] on link "Acesse Extratos Antigos" at bounding box center [1247, 626] width 155 height 38
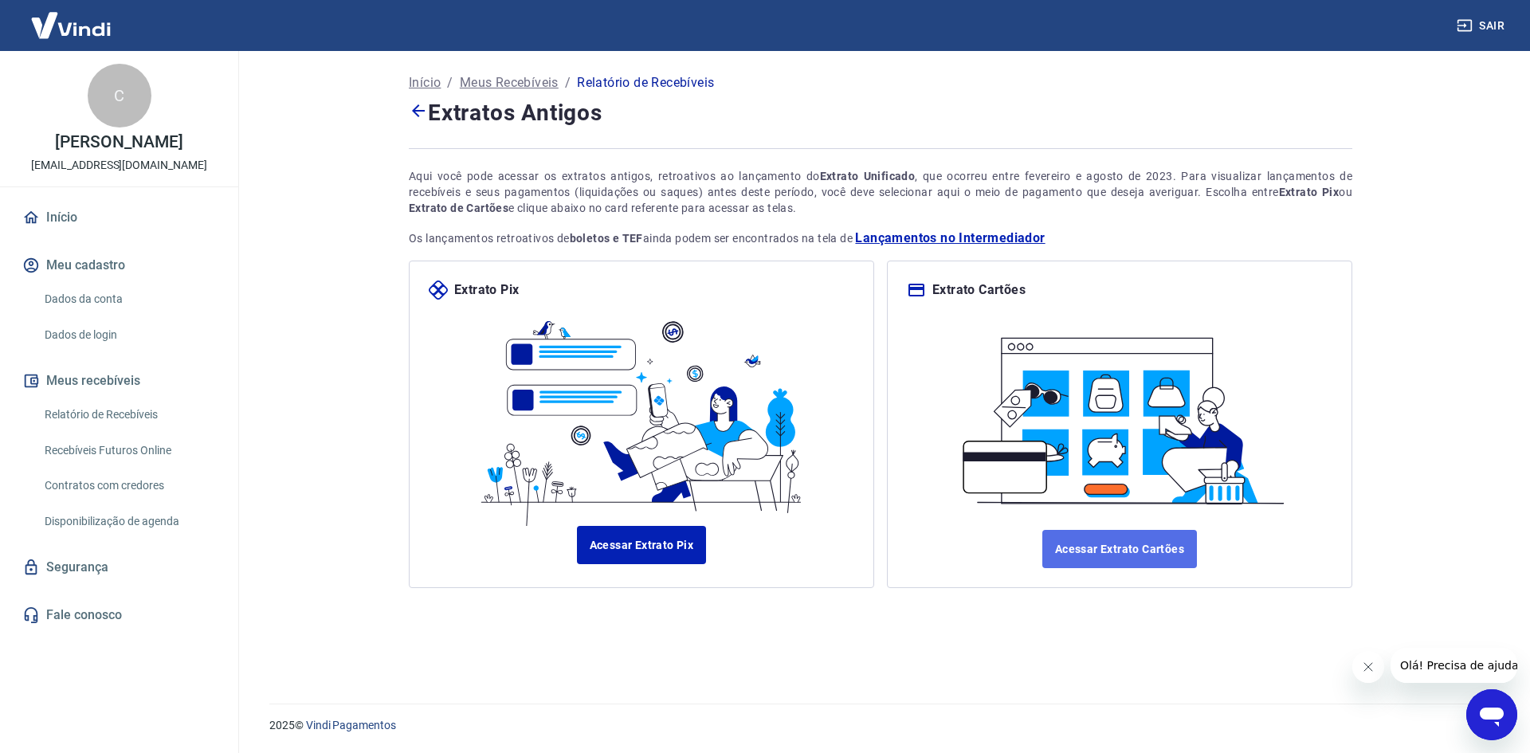
click at [1067, 543] on link "Acessar Extrato Cartões" at bounding box center [1119, 549] width 155 height 38
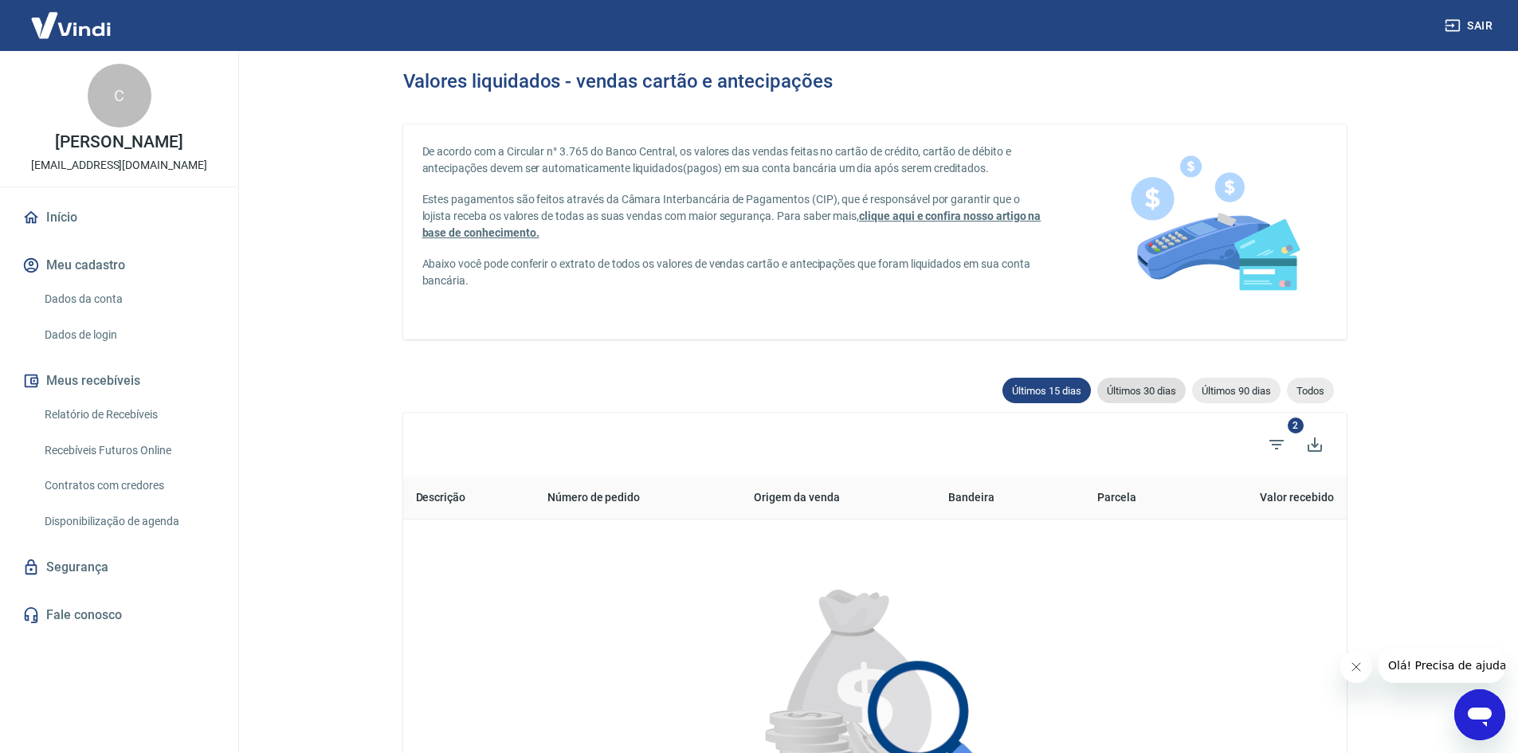
click at [1138, 395] on span "Últimos 30 dias" at bounding box center [1141, 391] width 88 height 12
click at [1233, 390] on span "Últimos 90 dias" at bounding box center [1236, 391] width 88 height 12
type input "[DATE]"
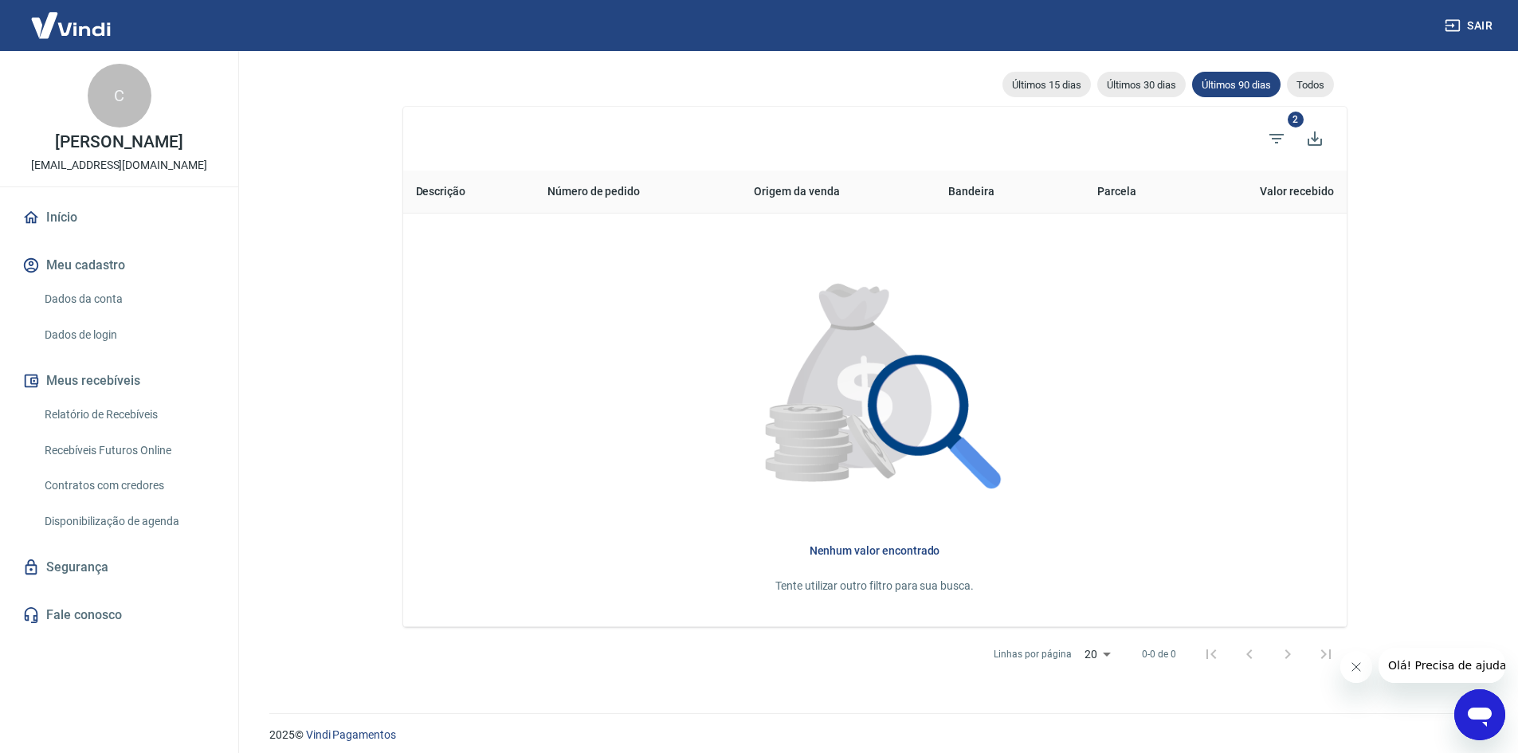
scroll to position [315, 0]
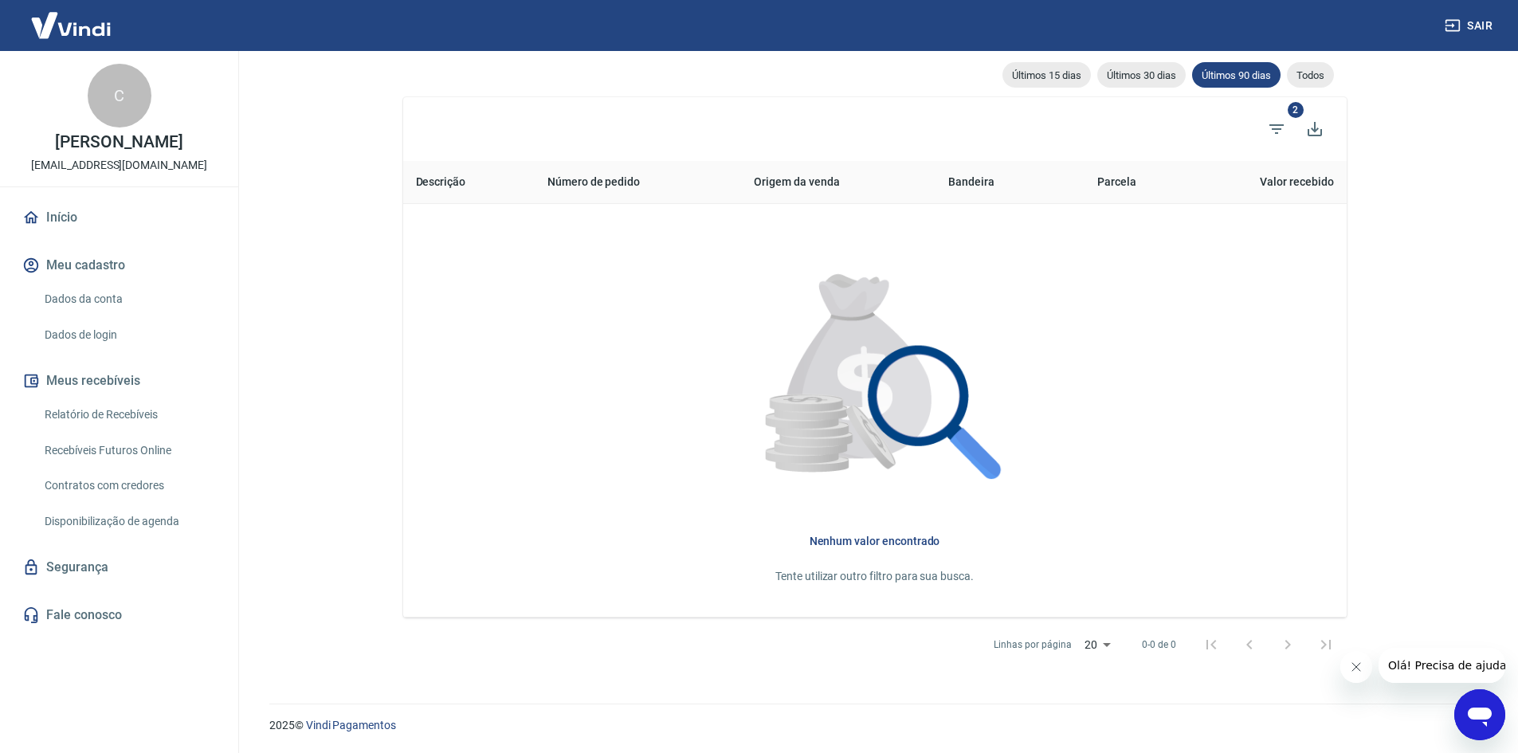
click at [72, 26] on img at bounding box center [71, 25] width 104 height 49
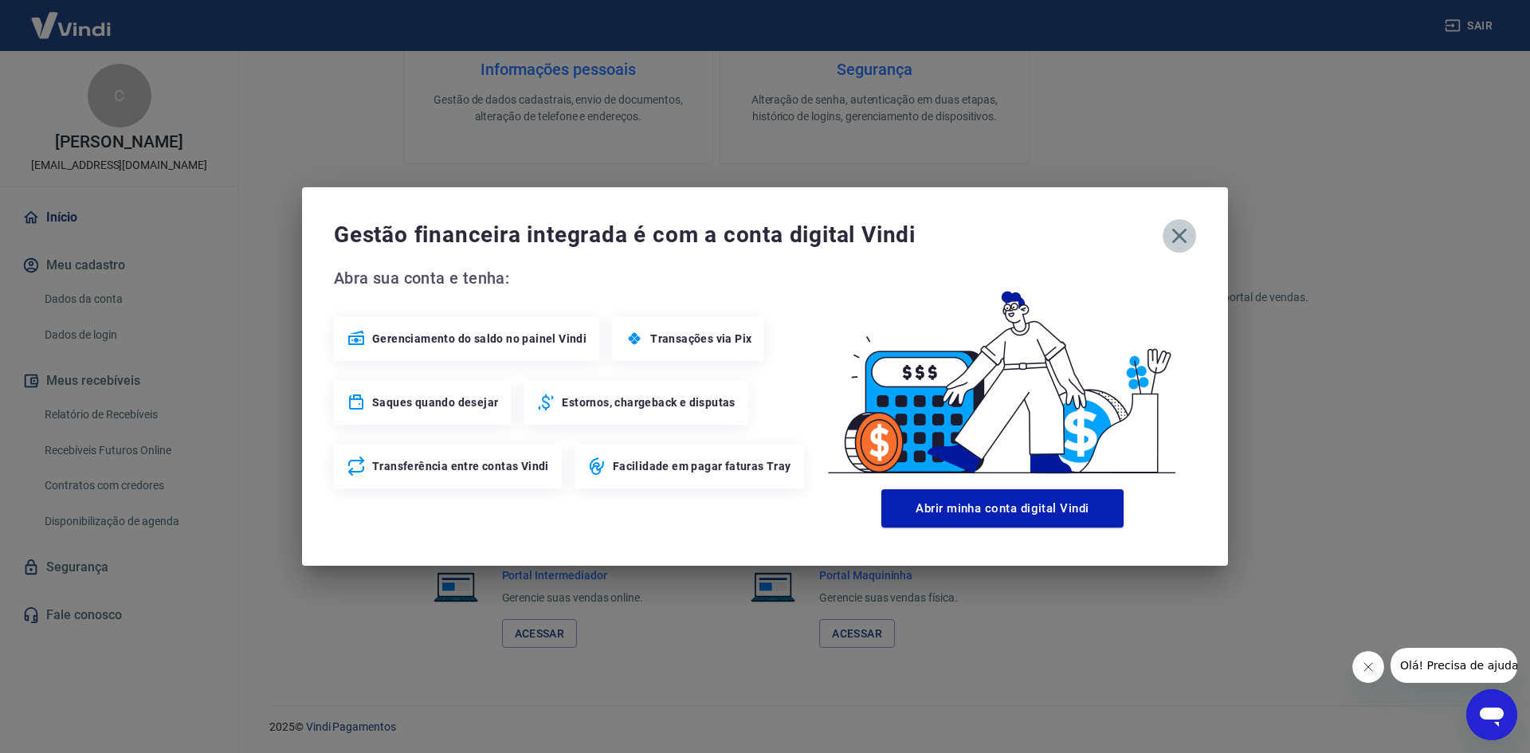
click at [1183, 241] on icon "button" at bounding box center [1178, 235] width 25 height 25
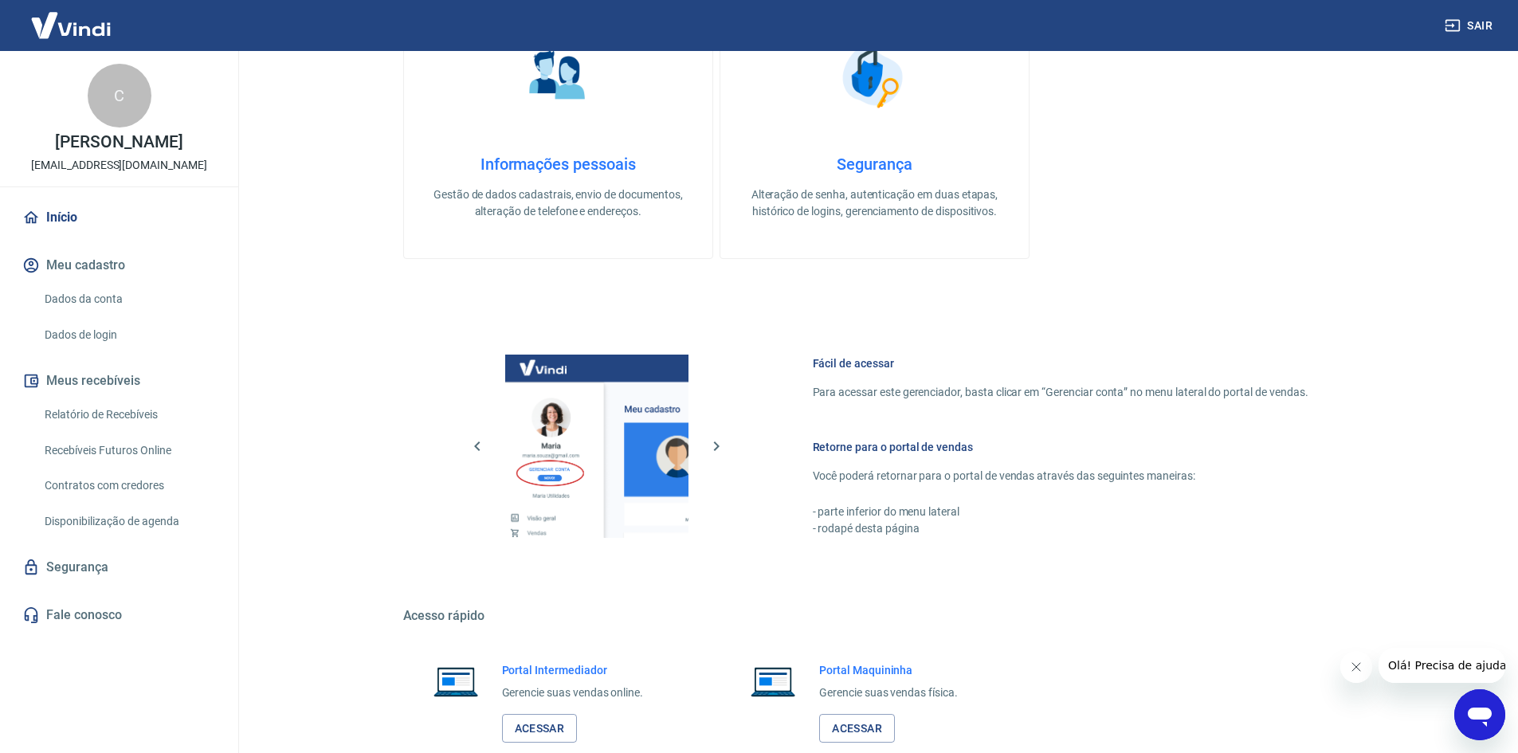
scroll to position [654, 0]
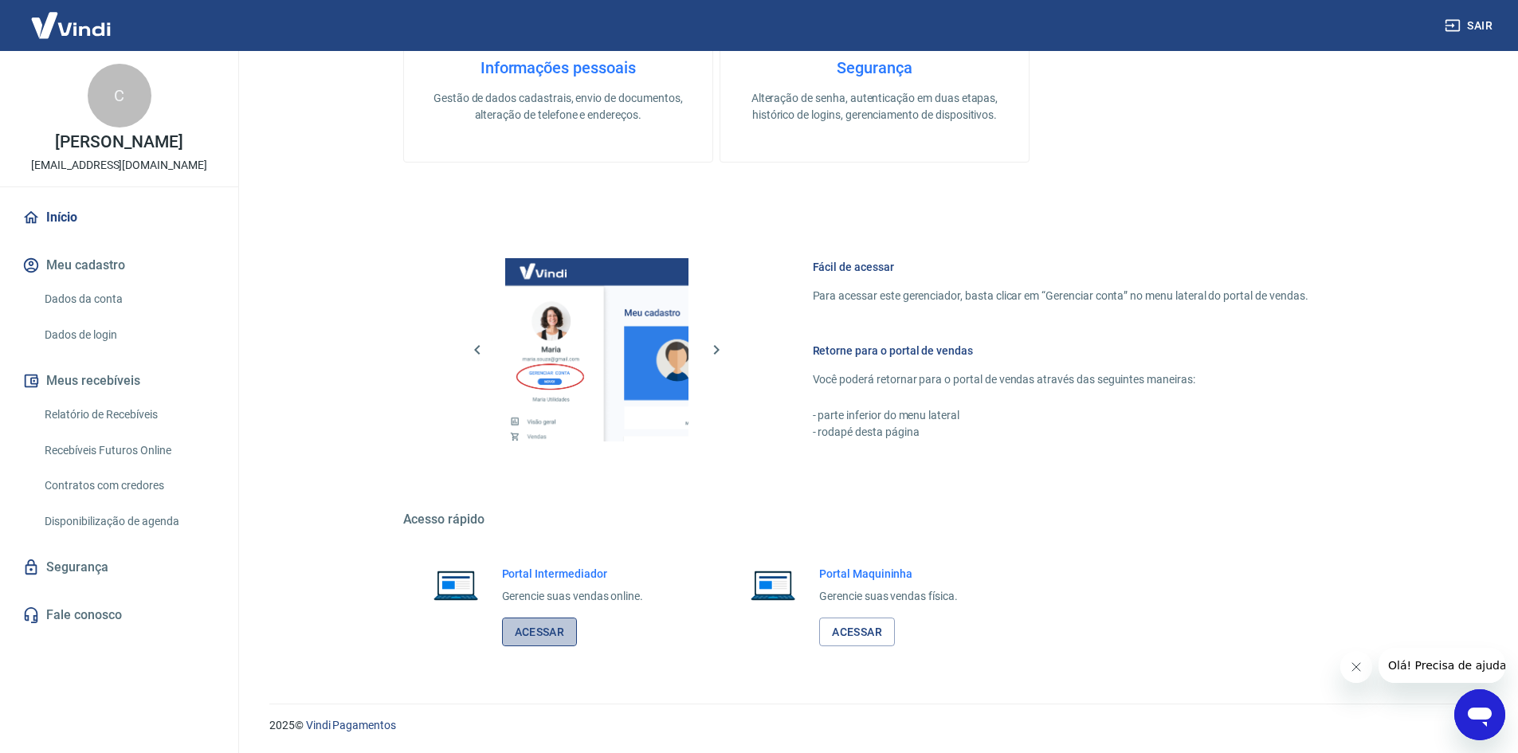
click at [549, 639] on link "Acessar" at bounding box center [540, 631] width 76 height 29
